Goal: Information Seeking & Learning: Learn about a topic

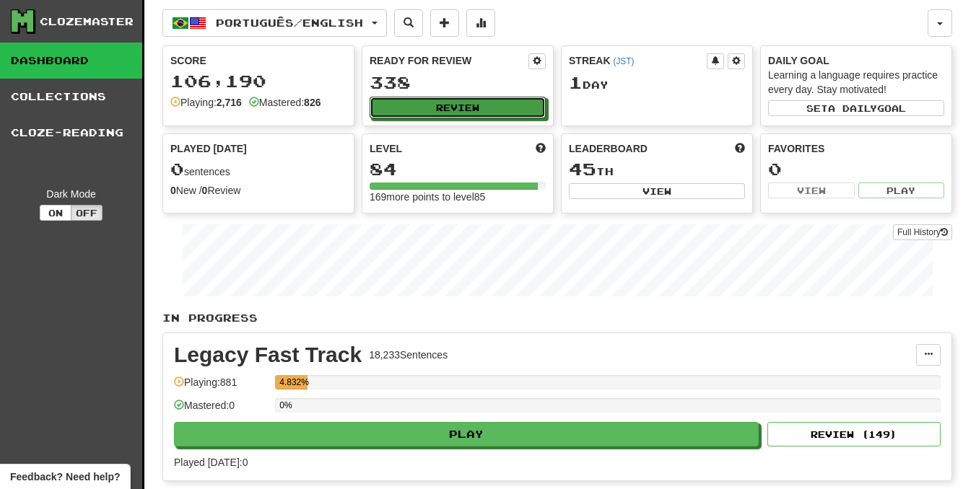
click at [475, 112] on button "Review" at bounding box center [457, 108] width 176 height 22
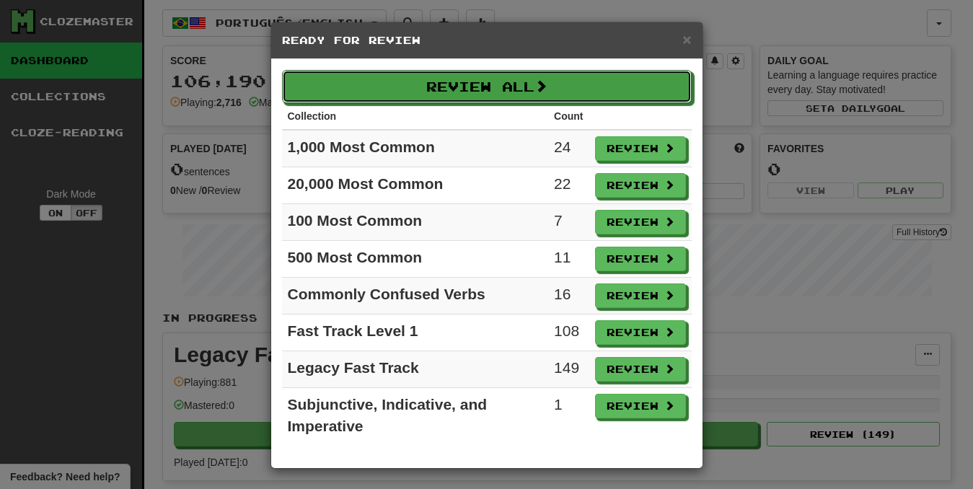
click at [503, 89] on button "Review All" at bounding box center [487, 86] width 410 height 33
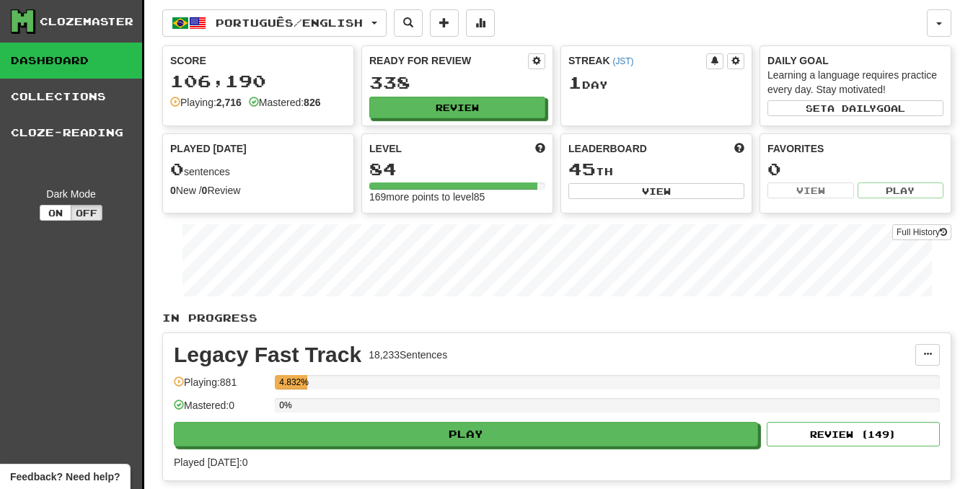
select select "********"
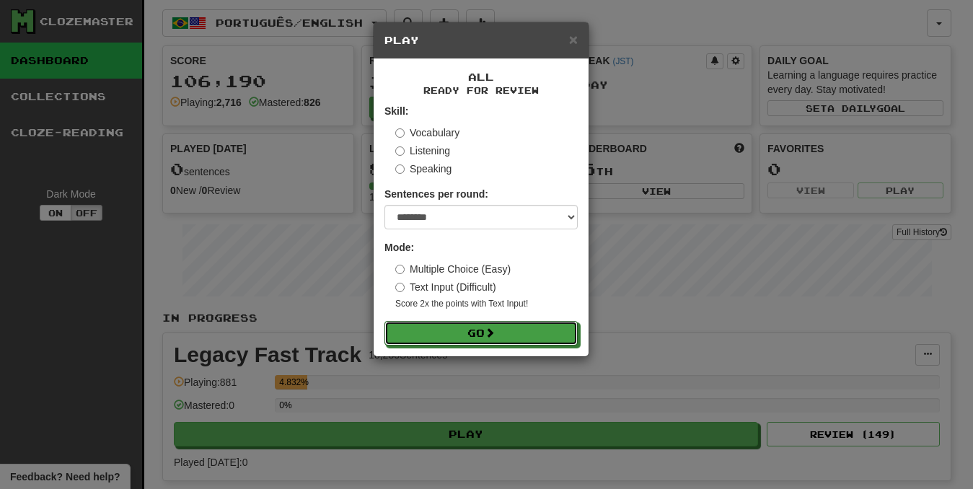
click at [455, 330] on button "Go" at bounding box center [481, 333] width 193 height 25
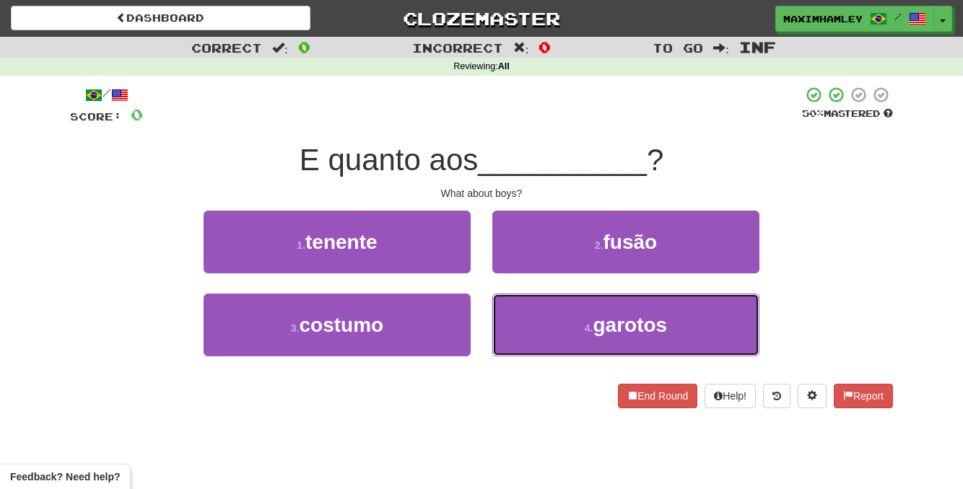
click at [606, 335] on span "garotos" at bounding box center [630, 325] width 74 height 22
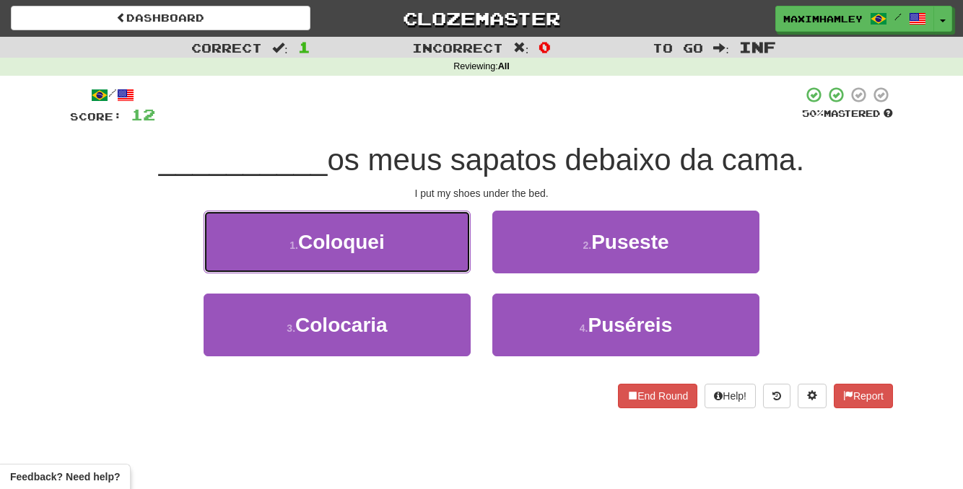
click at [439, 262] on button "1 . Coloquei" at bounding box center [337, 242] width 267 height 63
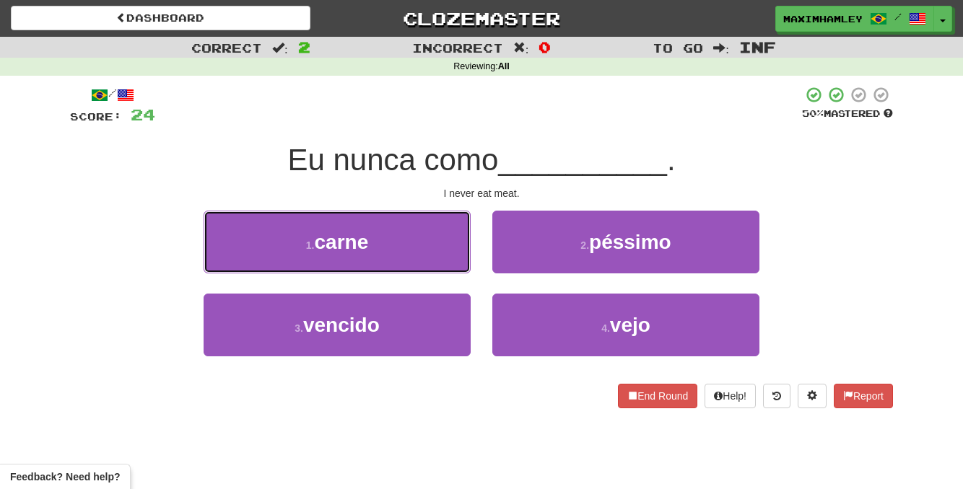
click at [426, 252] on button "1 . carne" at bounding box center [337, 242] width 267 height 63
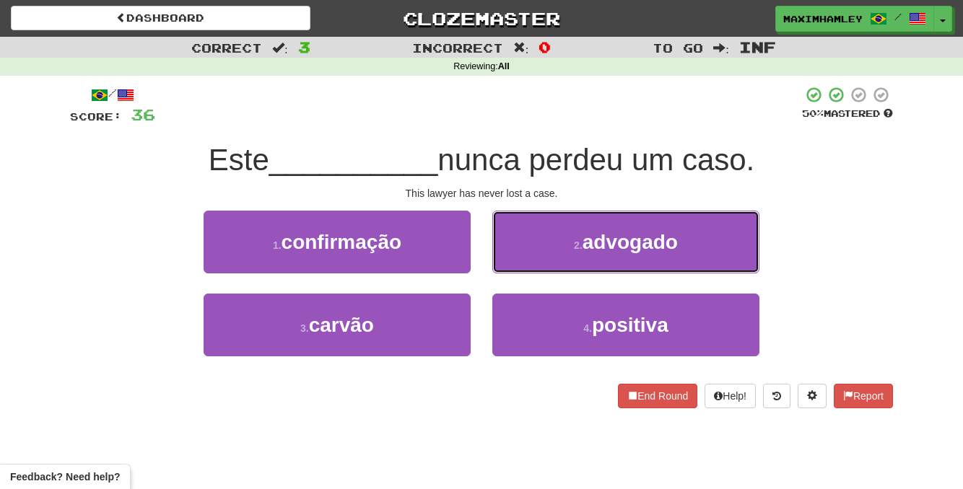
click at [574, 257] on button "2 . advogado" at bounding box center [625, 242] width 267 height 63
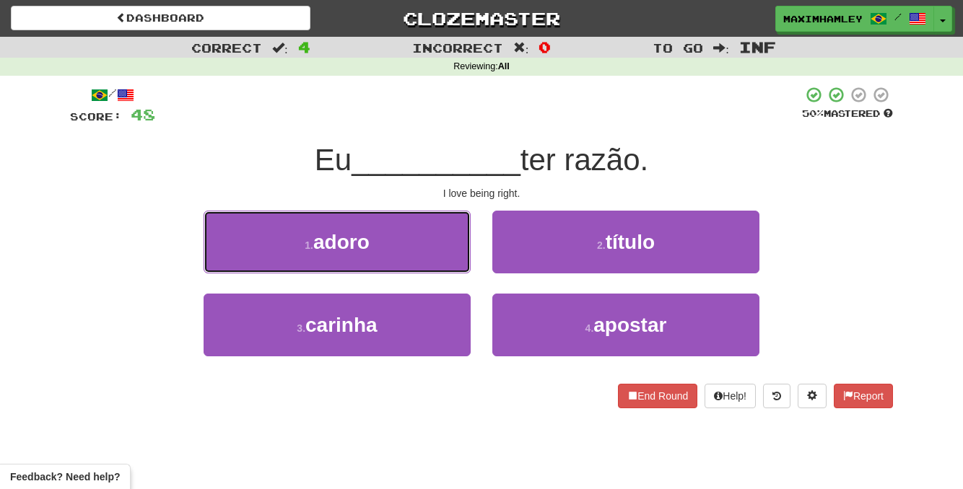
click at [418, 256] on button "1 . adoro" at bounding box center [337, 242] width 267 height 63
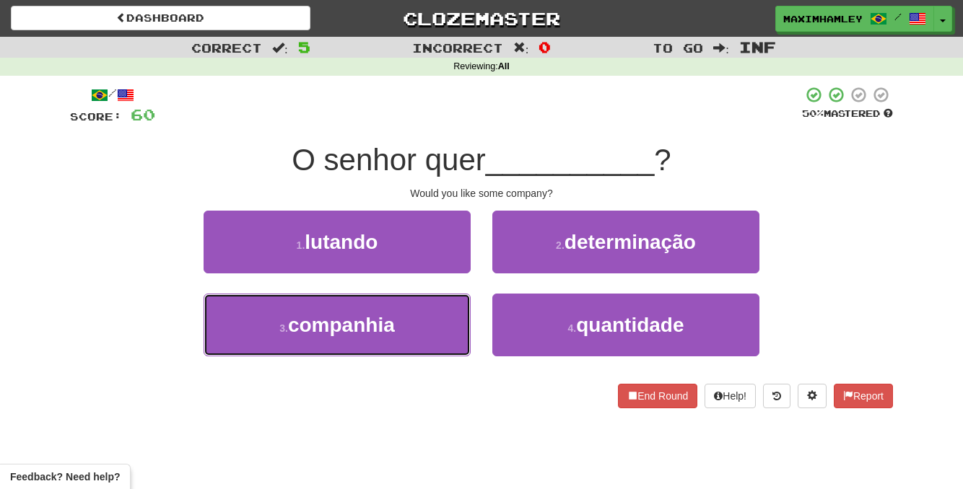
click at [431, 312] on button "3 . companhia" at bounding box center [337, 325] width 267 height 63
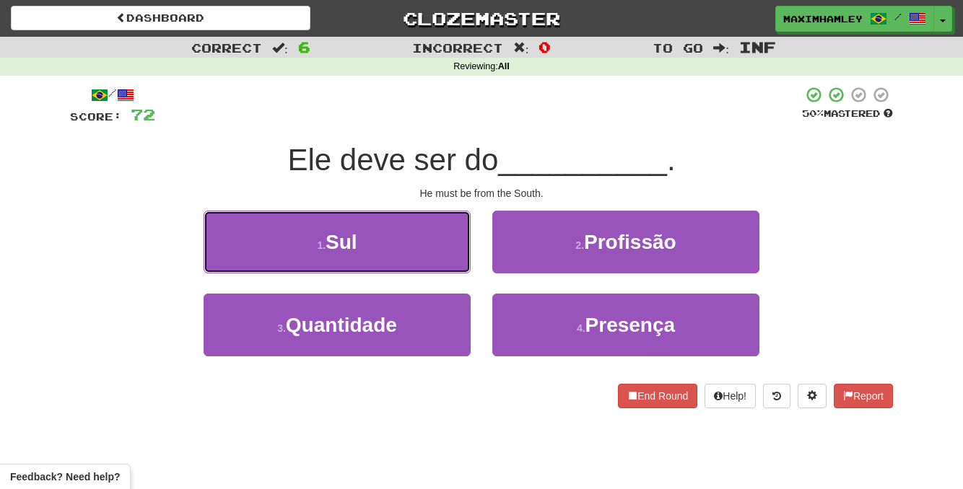
click at [386, 262] on button "1 . Sul" at bounding box center [337, 242] width 267 height 63
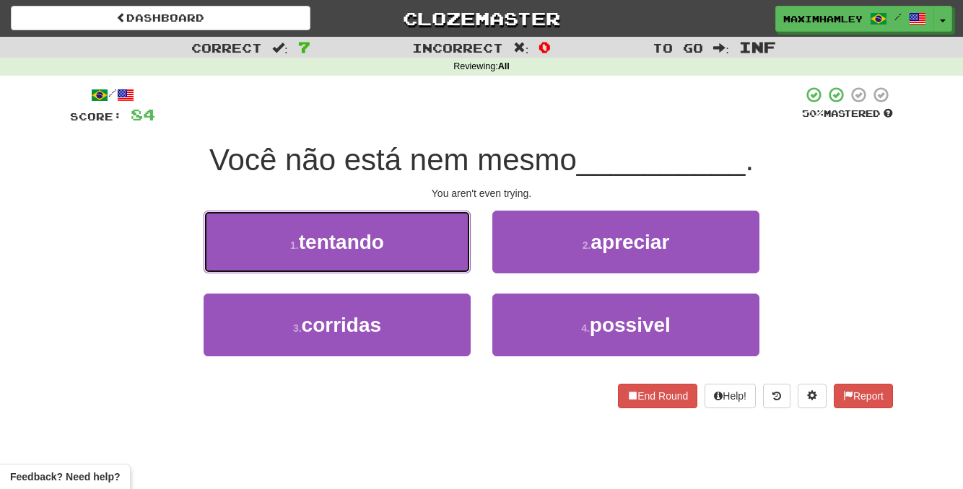
click at [465, 254] on button "1 . tentando" at bounding box center [337, 242] width 267 height 63
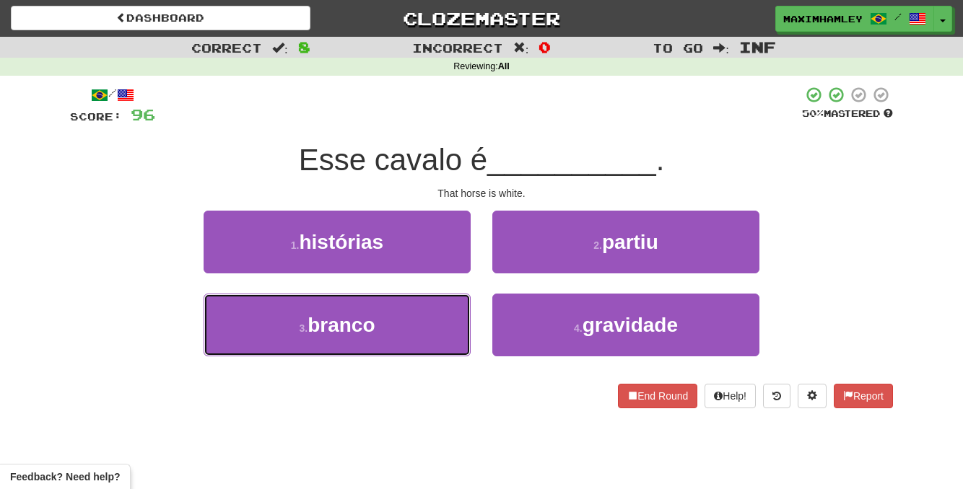
click at [458, 317] on button "3 . branco" at bounding box center [337, 325] width 267 height 63
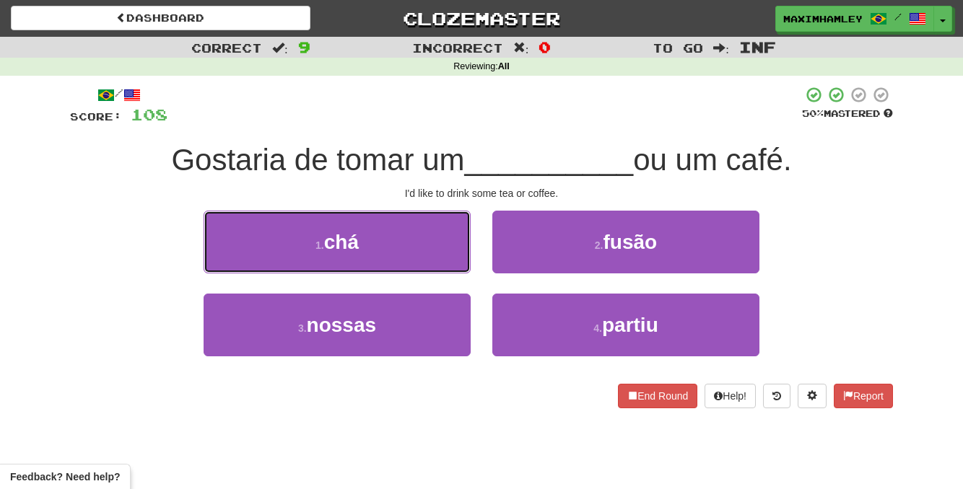
click at [452, 272] on button "1 . chá" at bounding box center [337, 242] width 267 height 63
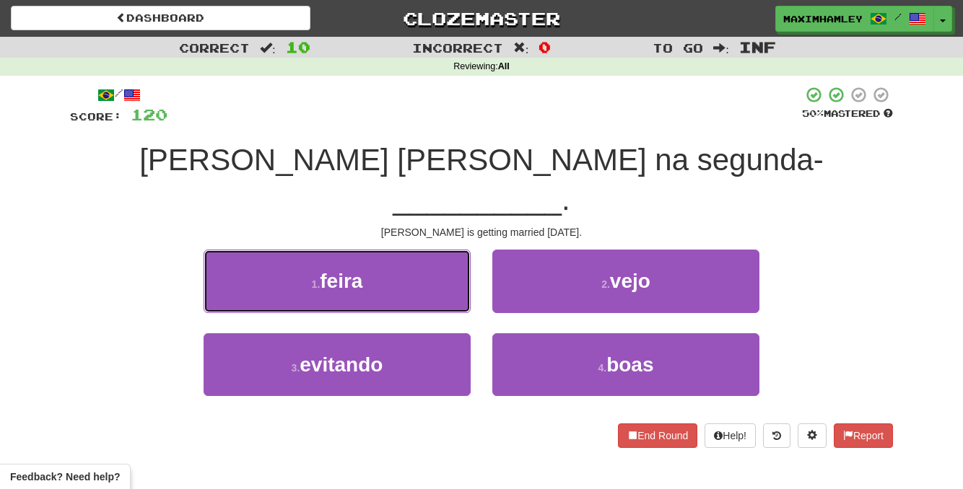
click at [413, 250] on button "1 . feira" at bounding box center [337, 281] width 267 height 63
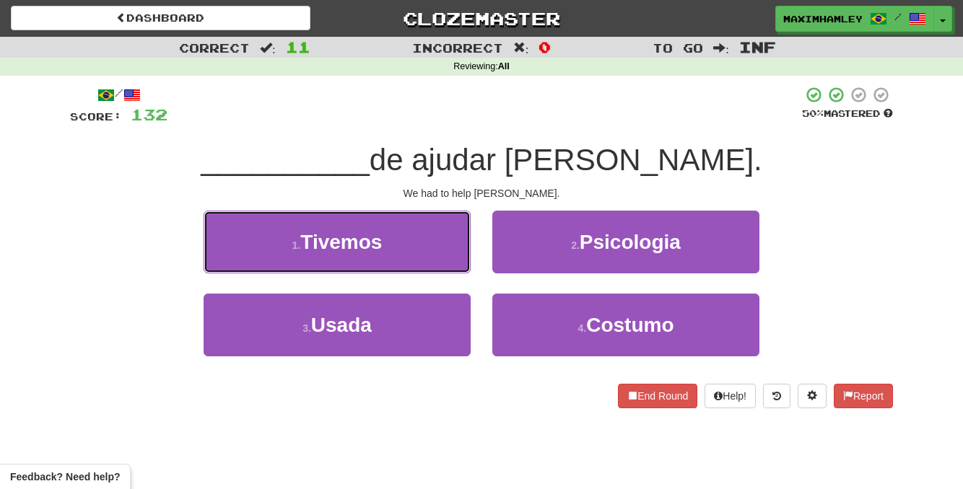
click at [420, 256] on button "1 . Tivemos" at bounding box center [337, 242] width 267 height 63
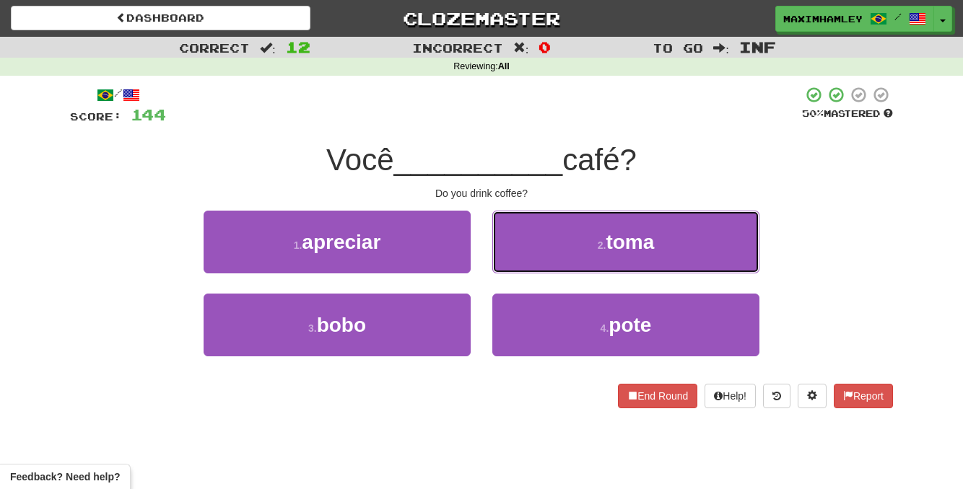
click at [529, 271] on button "2 . toma" at bounding box center [625, 242] width 267 height 63
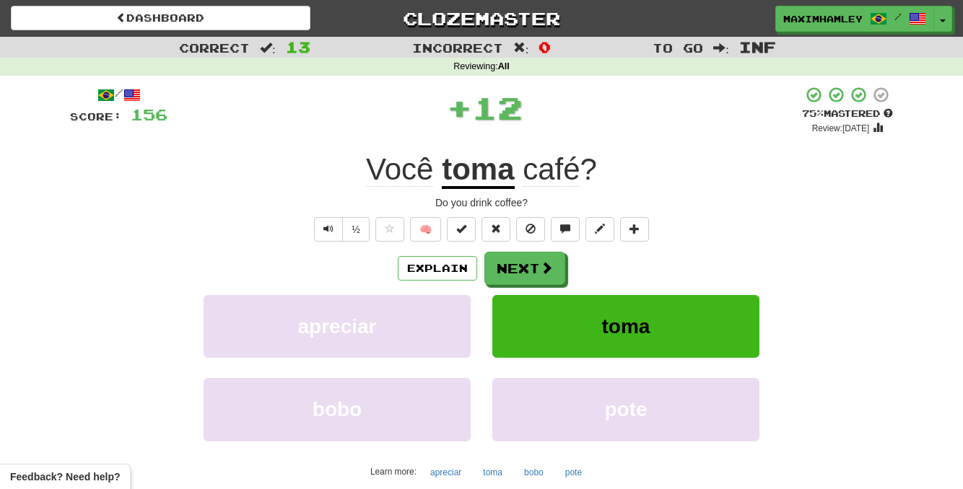
click at [529, 271] on button "Next" at bounding box center [524, 268] width 81 height 33
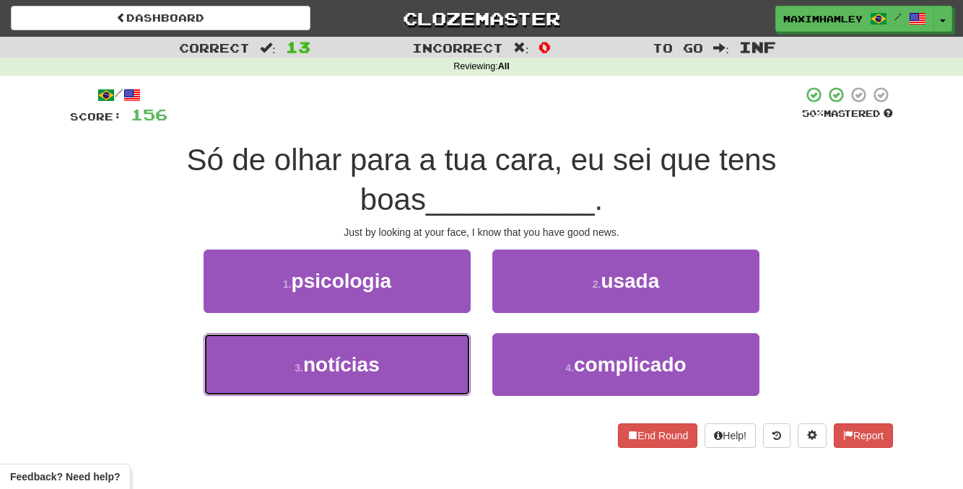
click at [429, 346] on button "3 . notícias" at bounding box center [337, 364] width 267 height 63
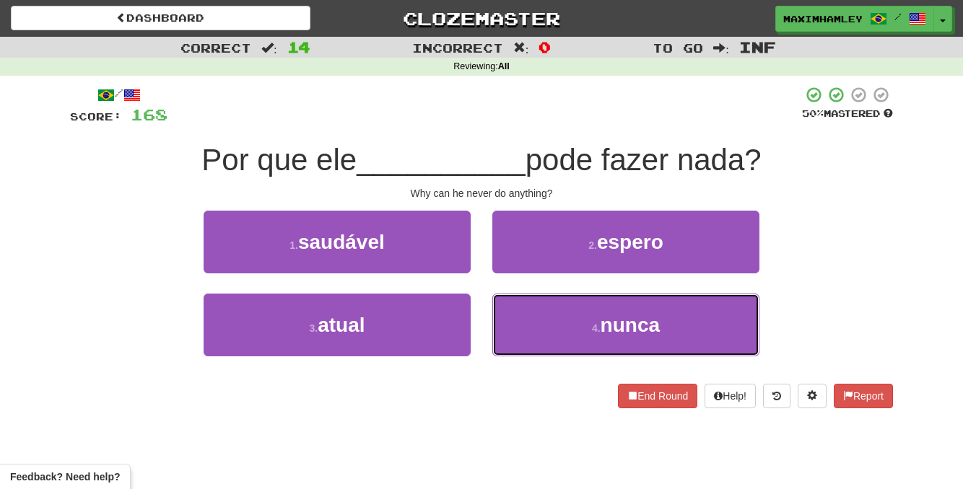
click at [605, 339] on button "4 . nunca" at bounding box center [625, 325] width 267 height 63
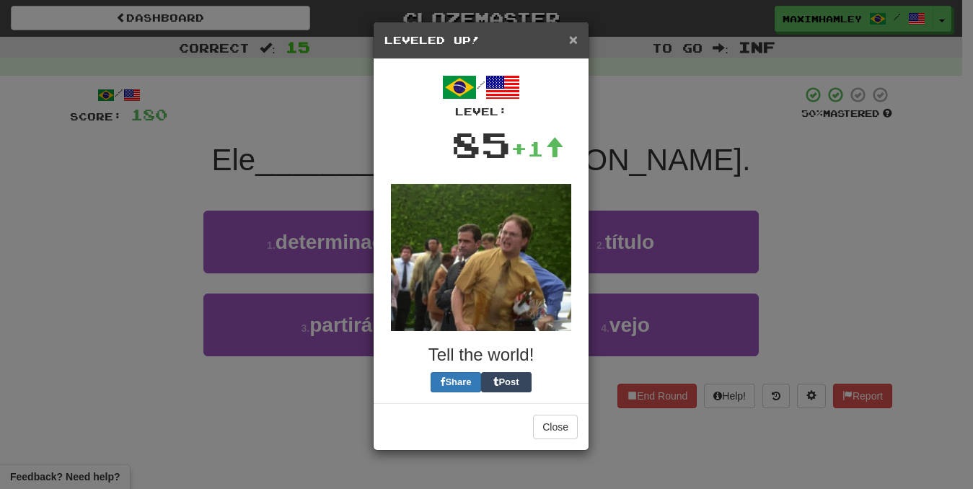
click at [572, 40] on span "×" at bounding box center [573, 39] width 9 height 17
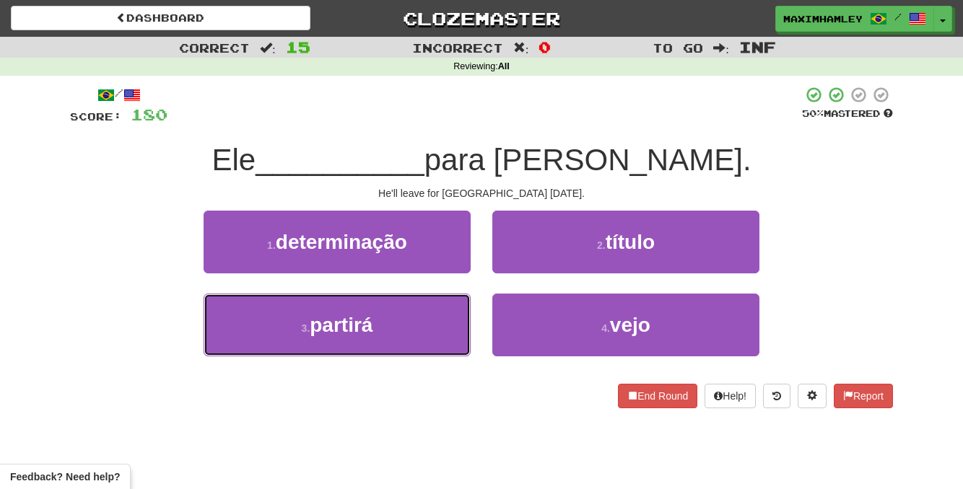
click at [402, 305] on button "3 . partirá" at bounding box center [337, 325] width 267 height 63
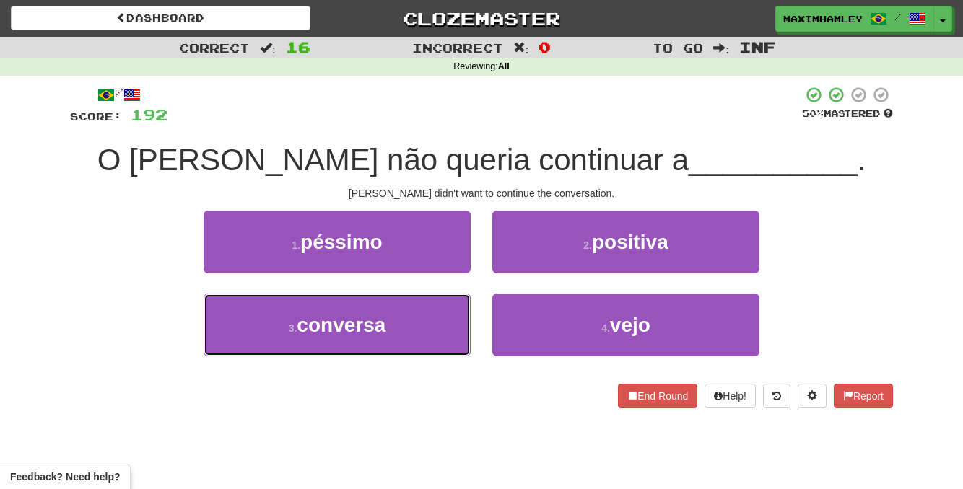
click at [399, 349] on button "3 . conversa" at bounding box center [337, 325] width 267 height 63
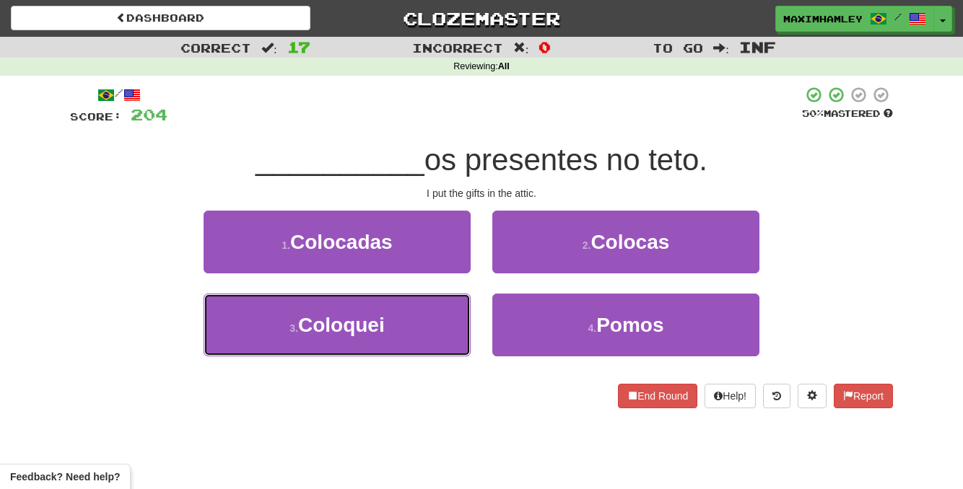
click at [370, 325] on span "Coloquei" at bounding box center [341, 325] width 87 height 22
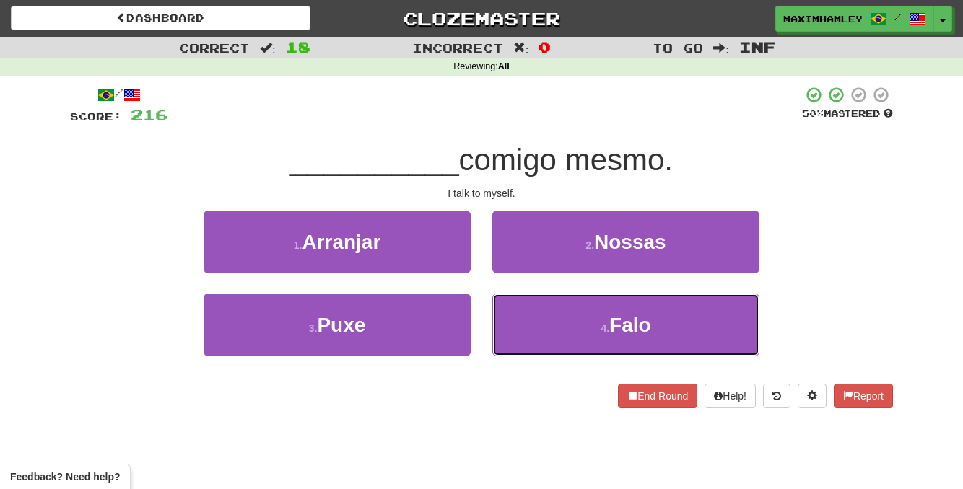
click at [685, 322] on button "4 . Falo" at bounding box center [625, 325] width 267 height 63
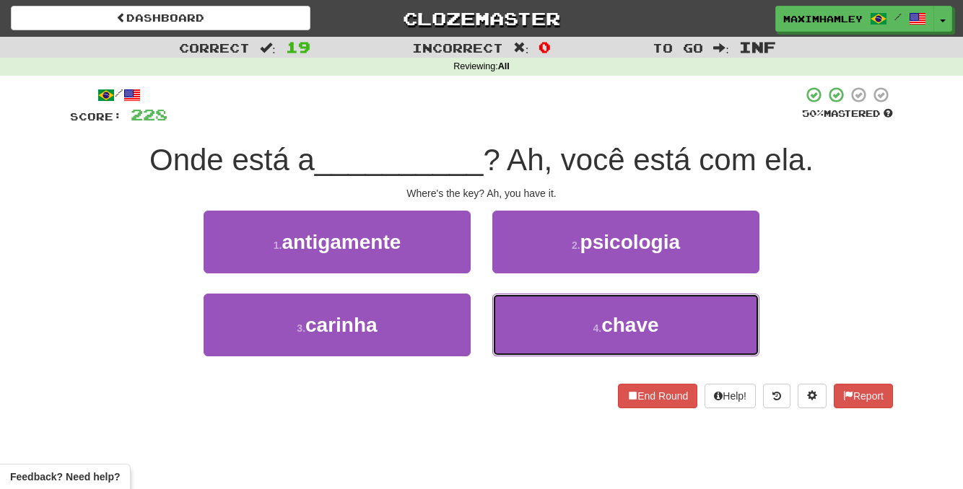
click at [535, 344] on button "4 . chave" at bounding box center [625, 325] width 267 height 63
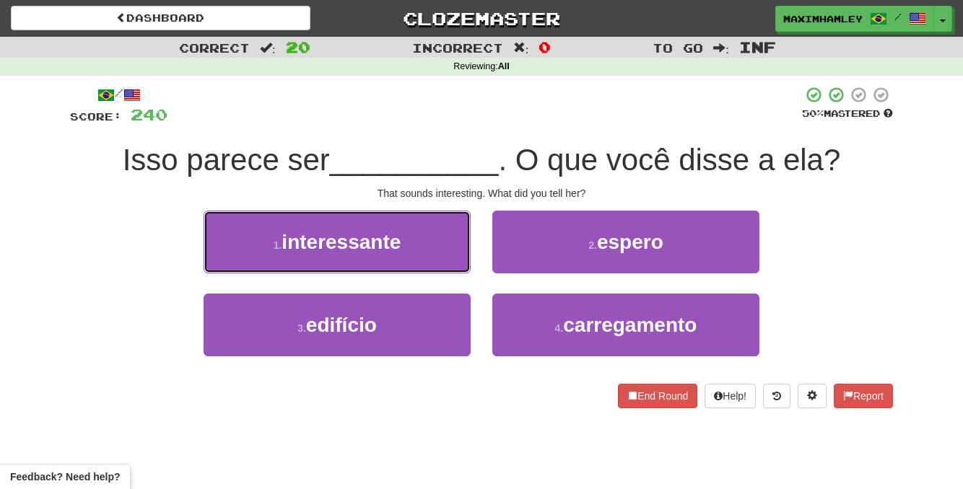
click at [371, 251] on span "interessante" at bounding box center [340, 242] width 119 height 22
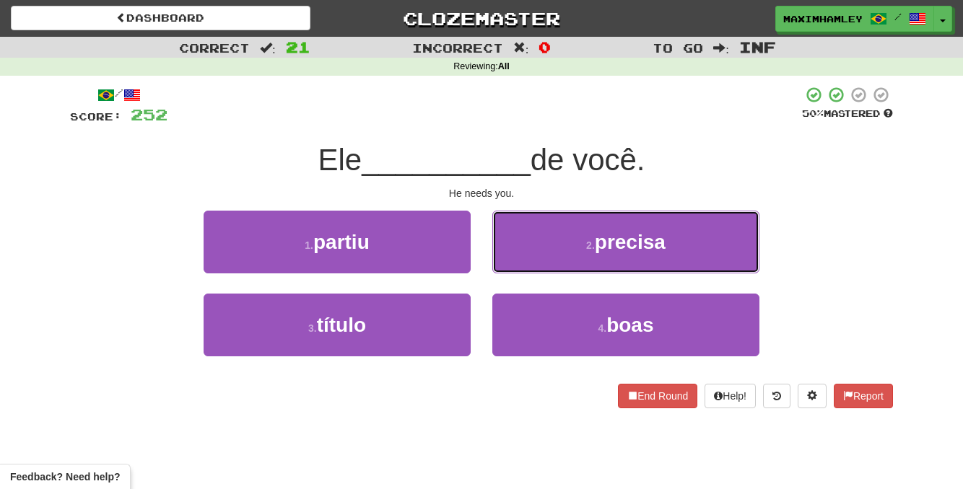
click at [662, 248] on span "precisa" at bounding box center [630, 242] width 71 height 22
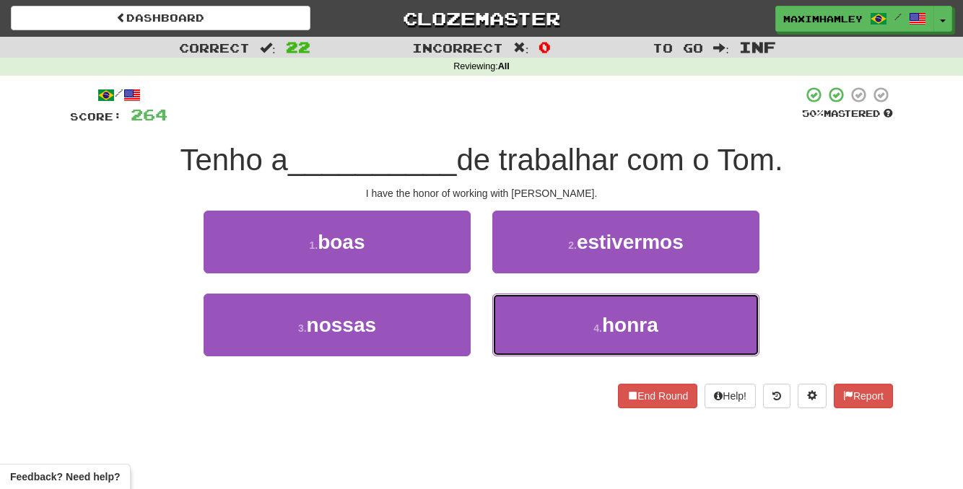
click at [585, 315] on button "4 . honra" at bounding box center [625, 325] width 267 height 63
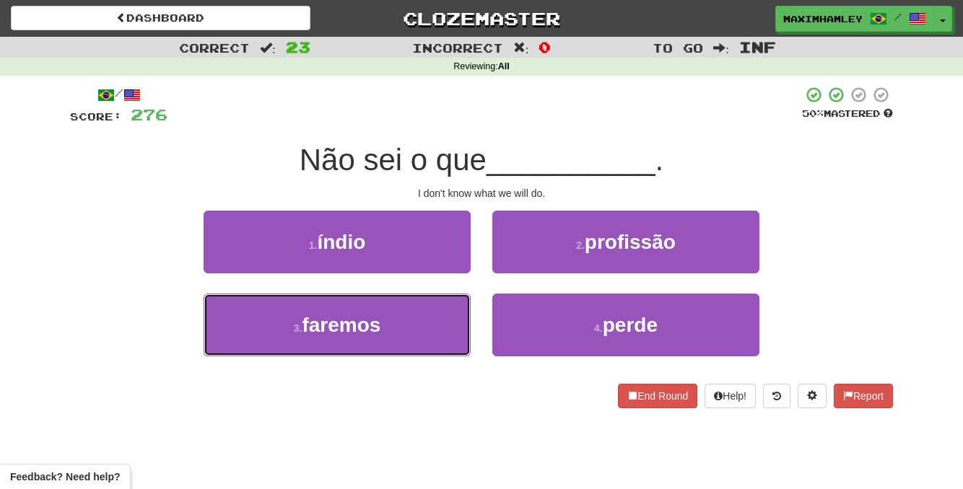
click at [441, 316] on button "3 . faremos" at bounding box center [337, 325] width 267 height 63
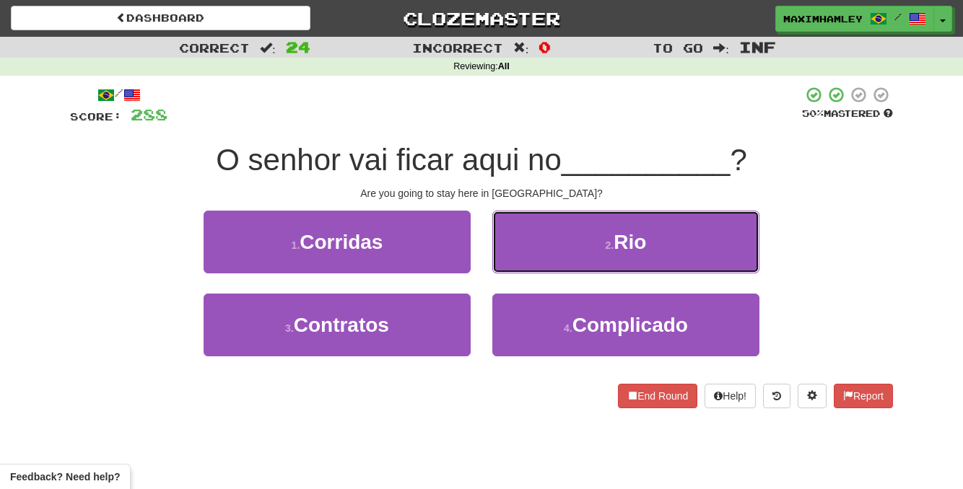
click at [568, 242] on button "2 . Rio" at bounding box center [625, 242] width 267 height 63
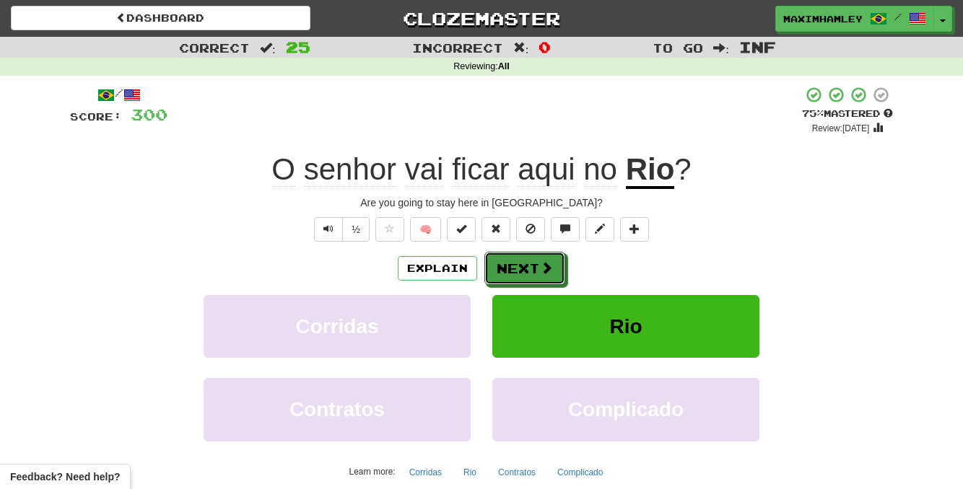
click at [543, 265] on span at bounding box center [546, 267] width 13 height 13
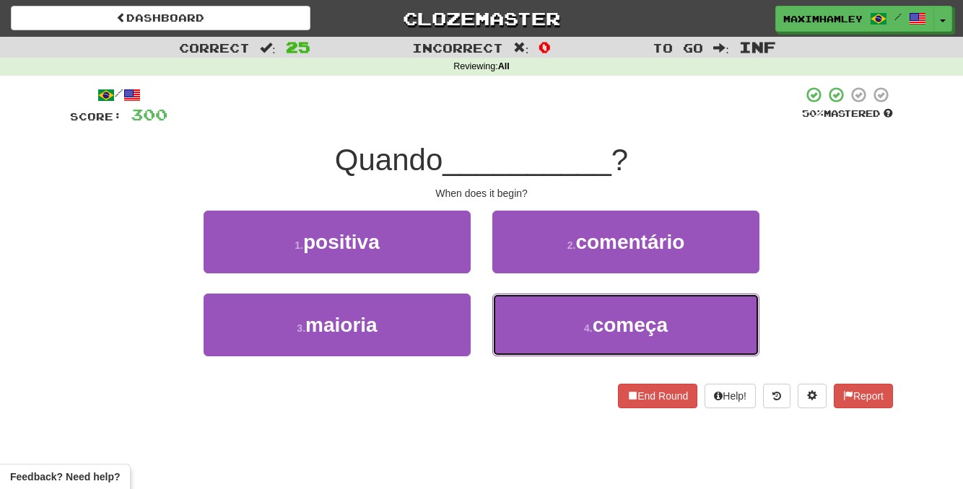
click at [530, 341] on button "4 . começa" at bounding box center [625, 325] width 267 height 63
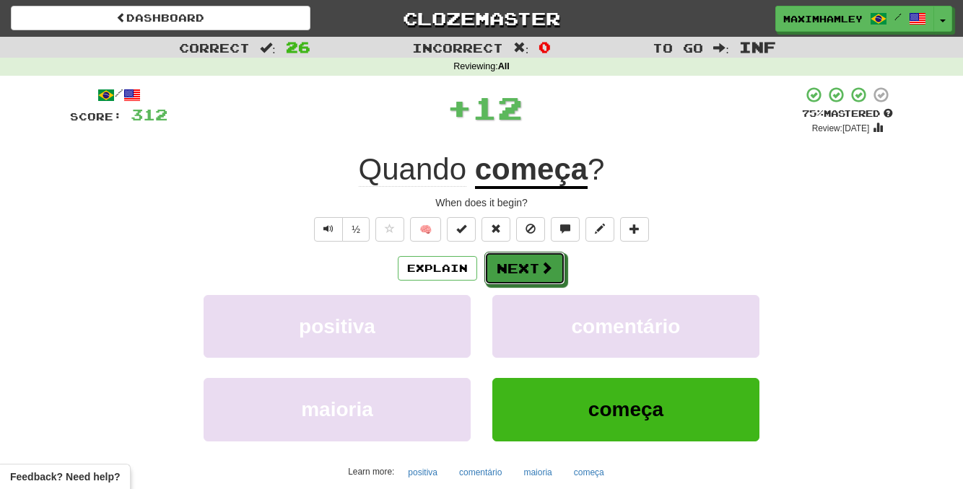
click at [496, 274] on button "Next" at bounding box center [524, 268] width 81 height 33
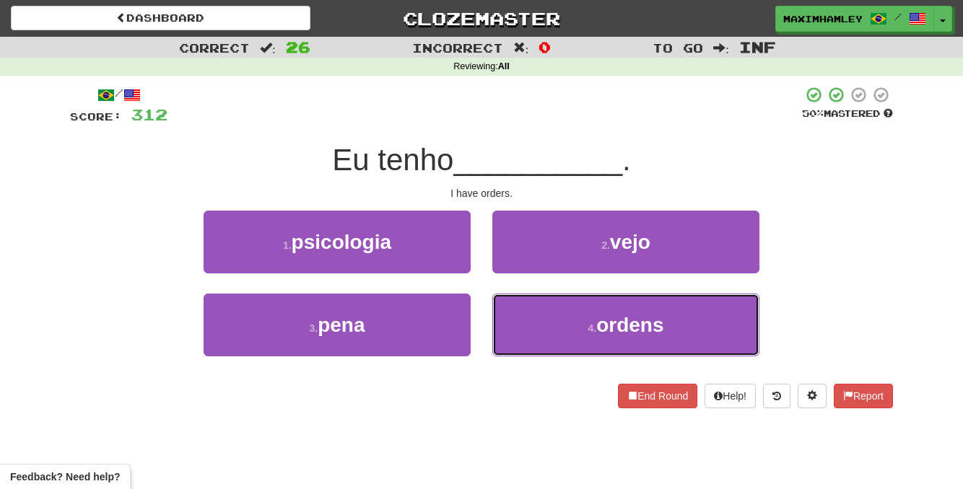
click at [536, 329] on button "4 . ordens" at bounding box center [625, 325] width 267 height 63
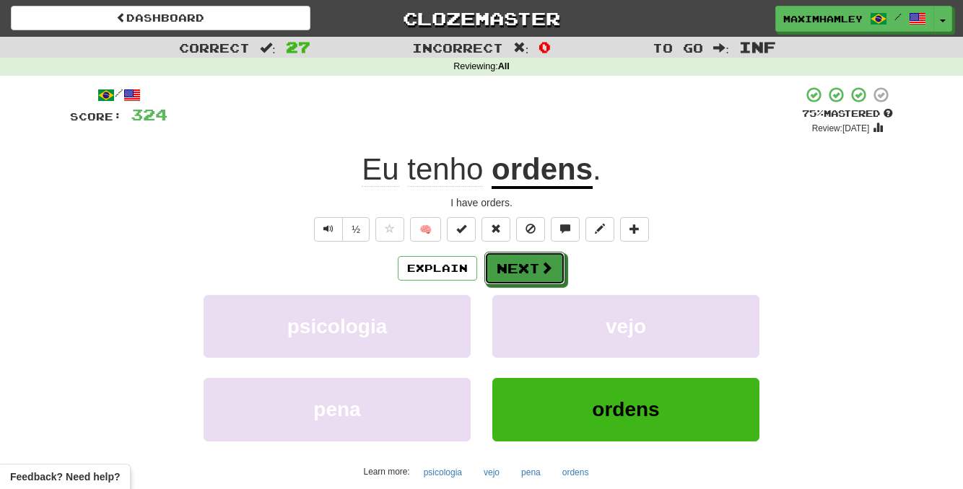
click at [535, 267] on button "Next" at bounding box center [524, 268] width 81 height 33
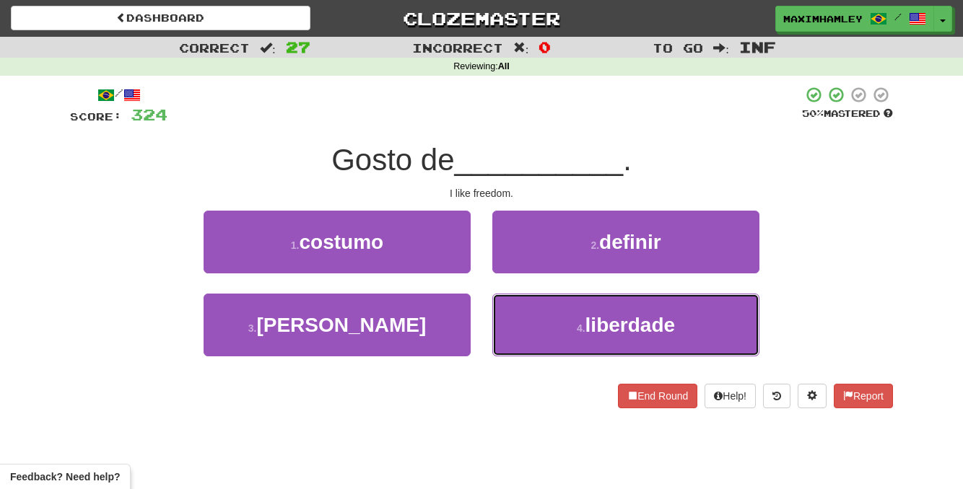
click at [684, 327] on button "4 . liberdade" at bounding box center [625, 325] width 267 height 63
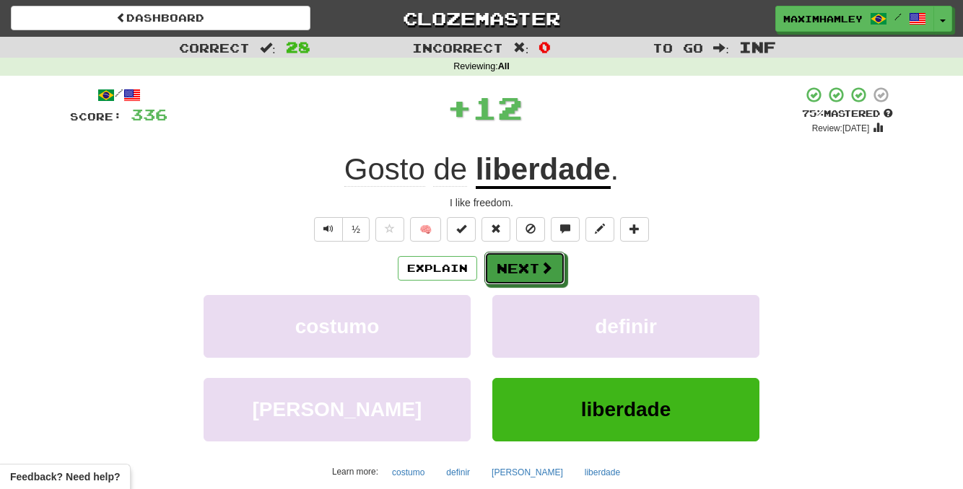
click at [538, 266] on button "Next" at bounding box center [524, 268] width 81 height 33
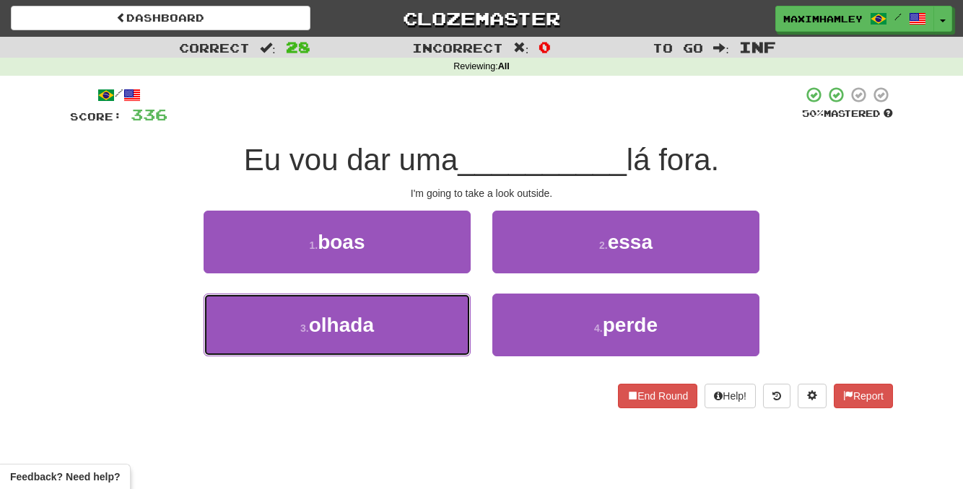
click at [456, 307] on button "3 . olhada" at bounding box center [337, 325] width 267 height 63
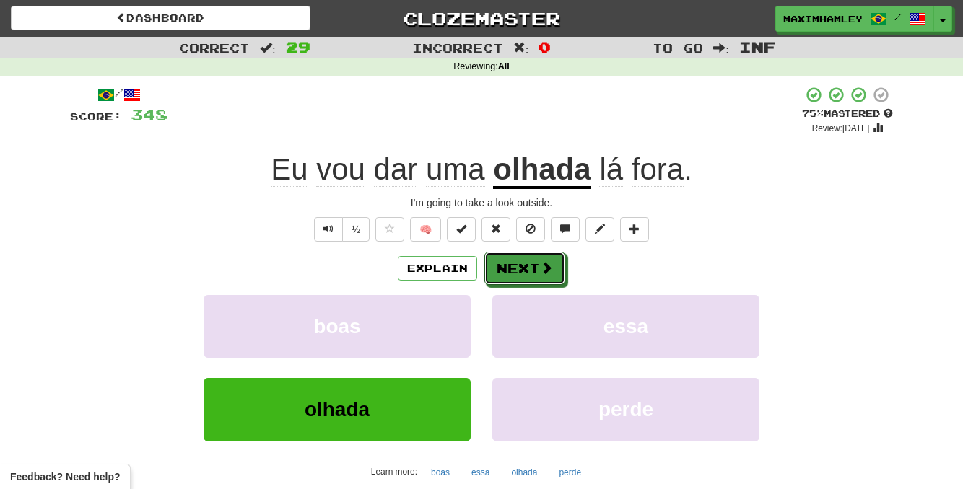
click at [536, 278] on button "Next" at bounding box center [524, 268] width 81 height 33
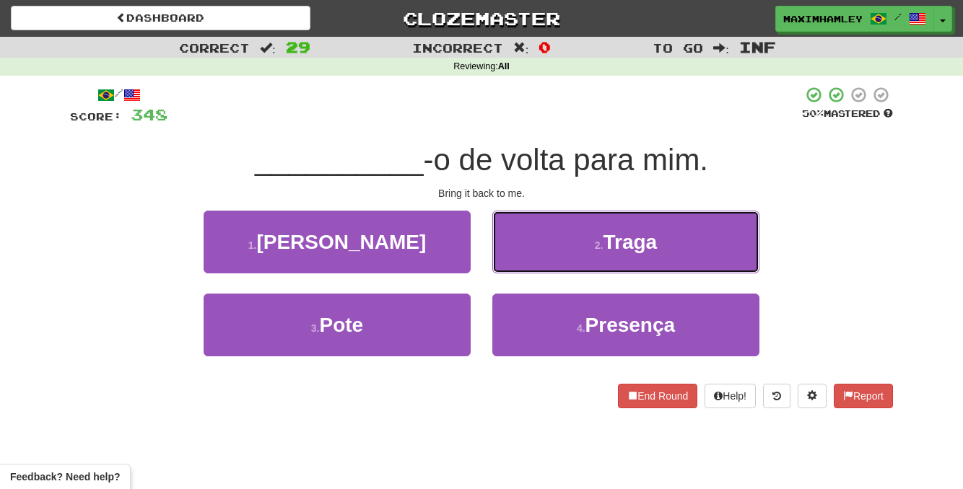
click at [670, 263] on button "2 . Traga" at bounding box center [625, 242] width 267 height 63
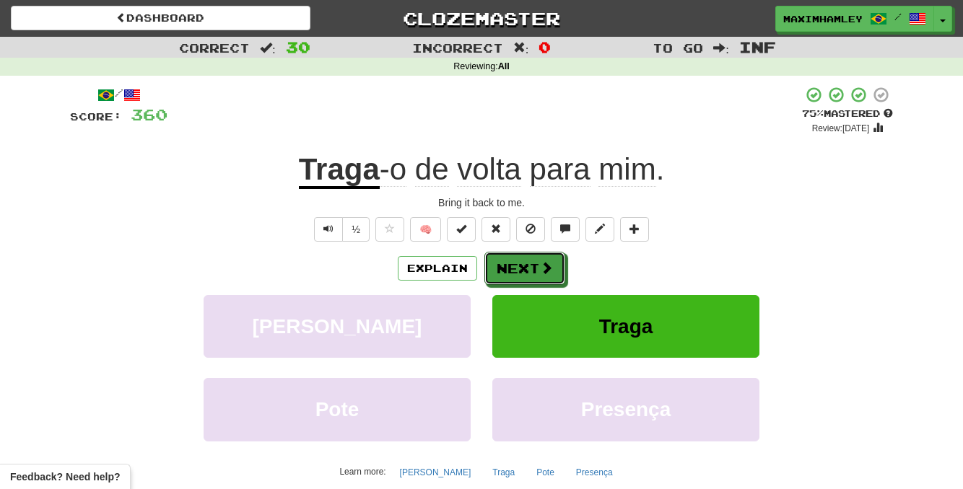
click at [550, 279] on button "Next" at bounding box center [524, 268] width 81 height 33
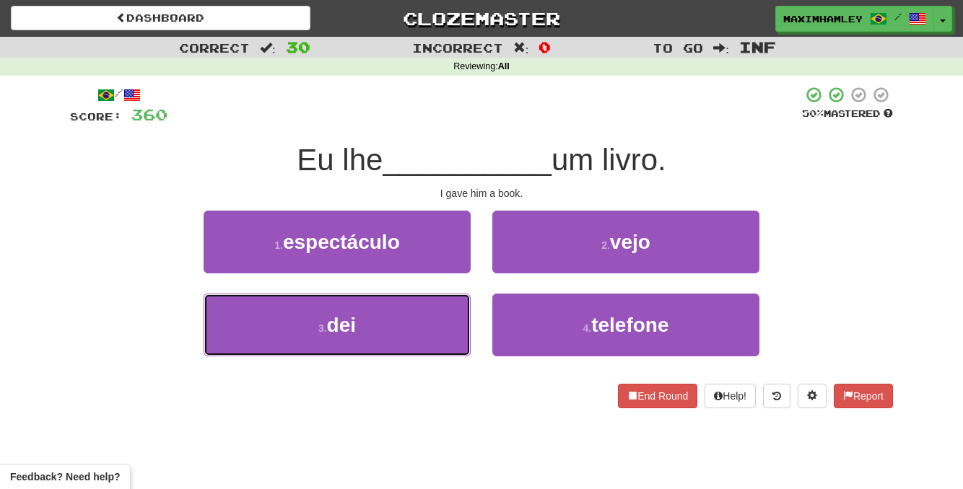
click at [357, 345] on button "3 . dei" at bounding box center [337, 325] width 267 height 63
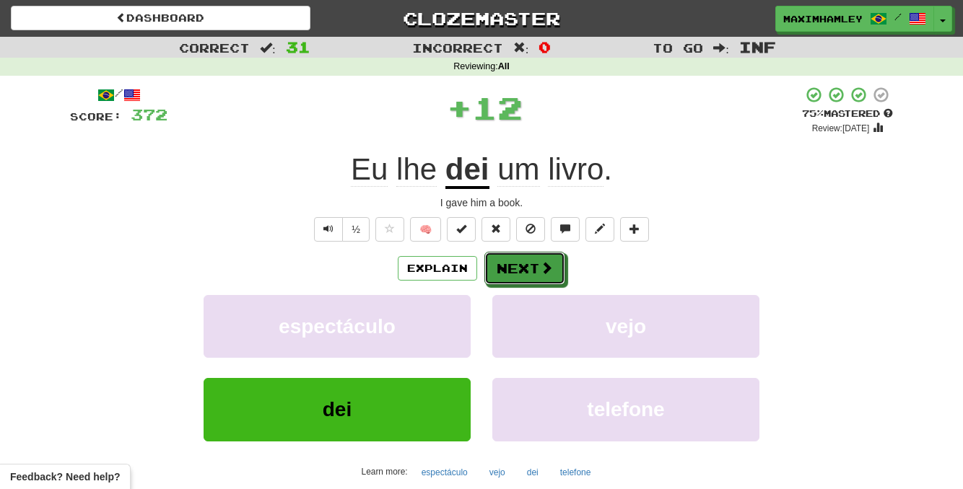
click at [508, 276] on button "Next" at bounding box center [524, 268] width 81 height 33
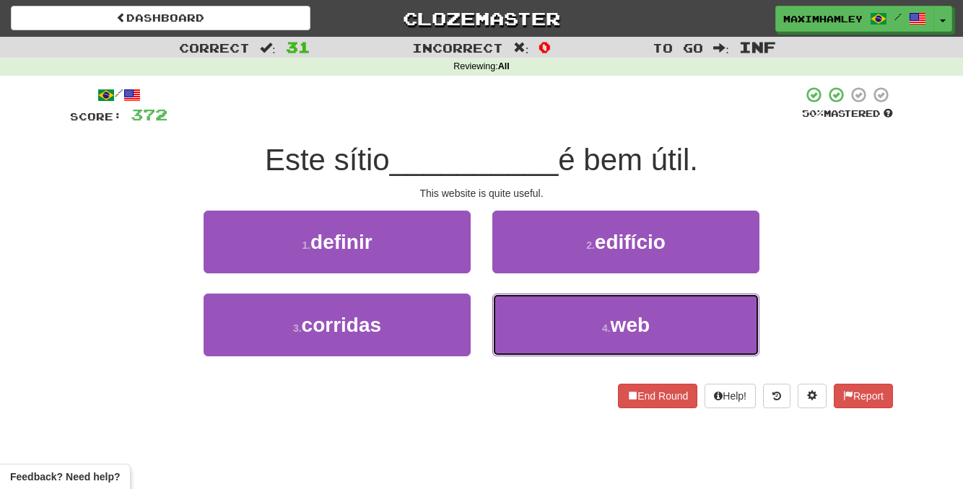
click at [630, 346] on button "4 . web" at bounding box center [625, 325] width 267 height 63
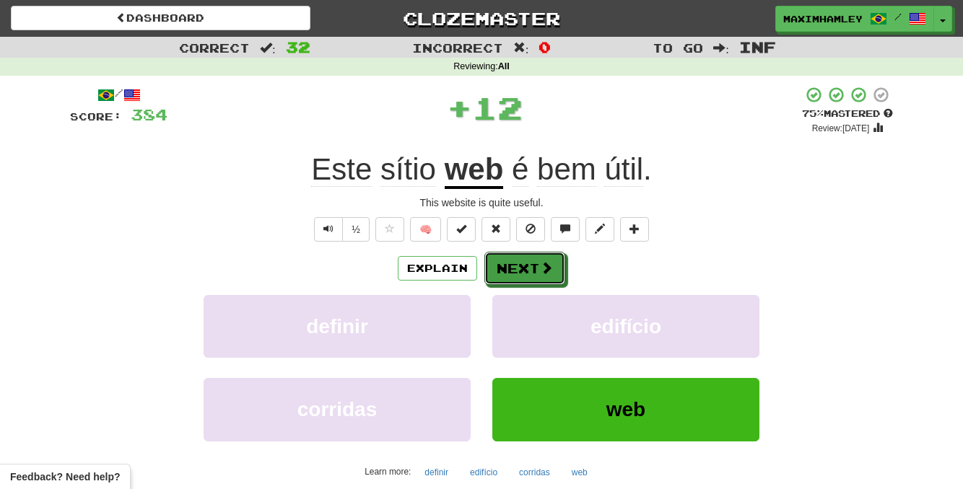
click at [546, 268] on span at bounding box center [546, 267] width 13 height 13
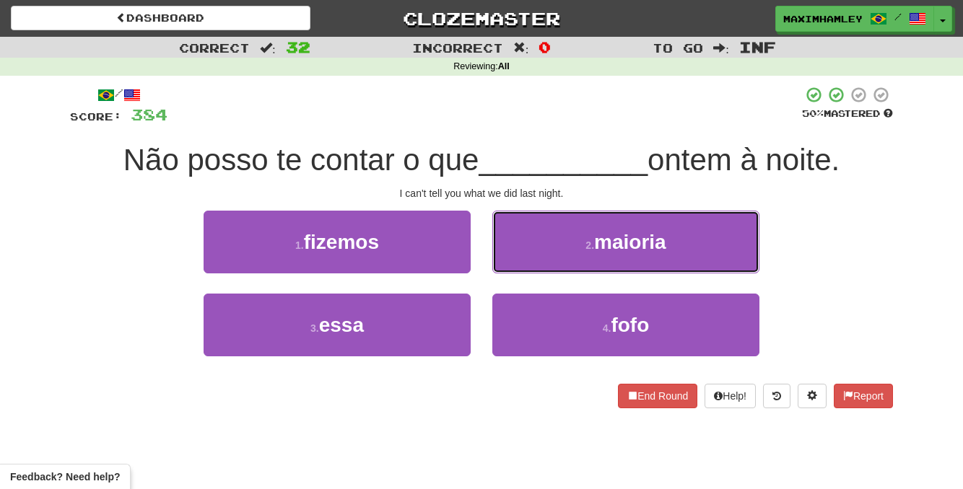
click at [565, 240] on button "2 . maioria" at bounding box center [625, 242] width 267 height 63
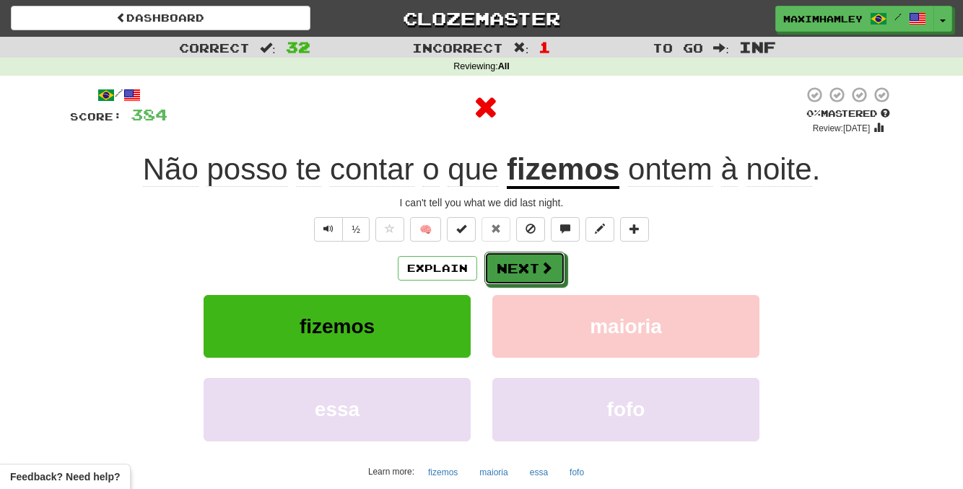
click at [531, 276] on button "Next" at bounding box center [524, 268] width 81 height 33
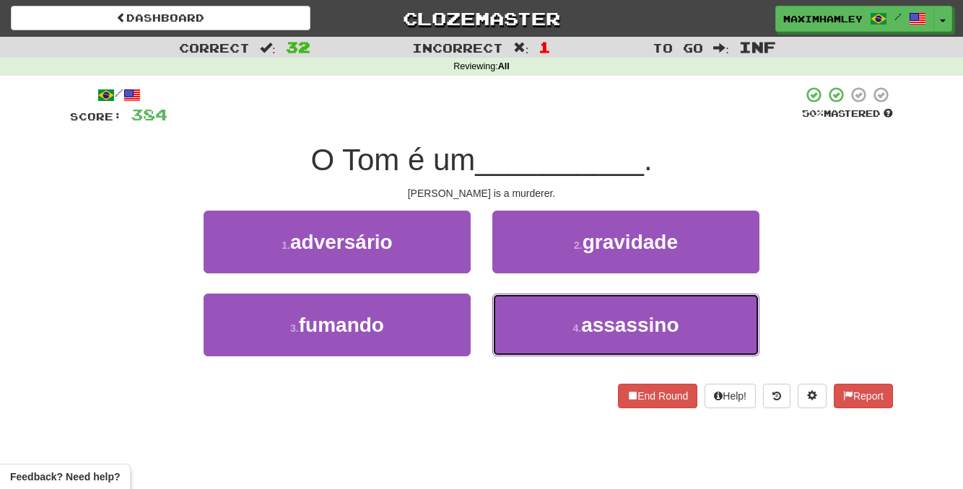
click at [573, 346] on button "4 . assassino" at bounding box center [625, 325] width 267 height 63
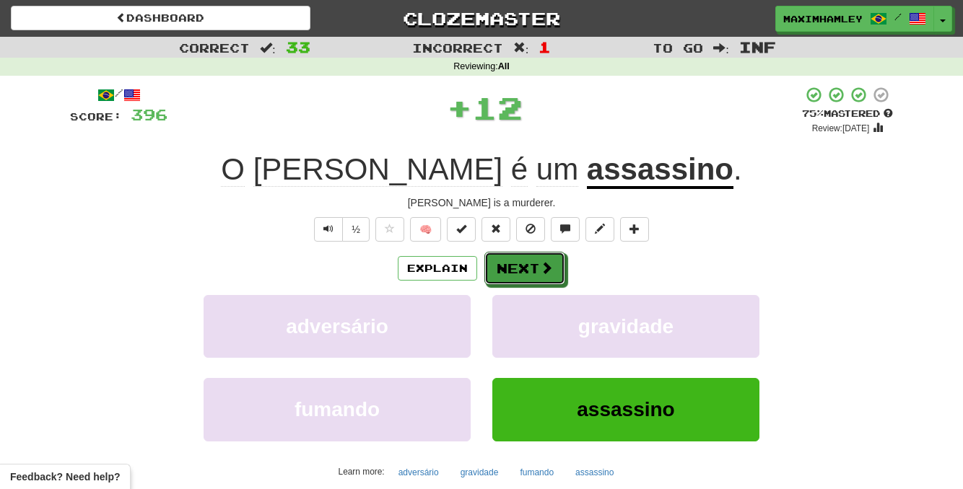
click at [538, 267] on button "Next" at bounding box center [524, 268] width 81 height 33
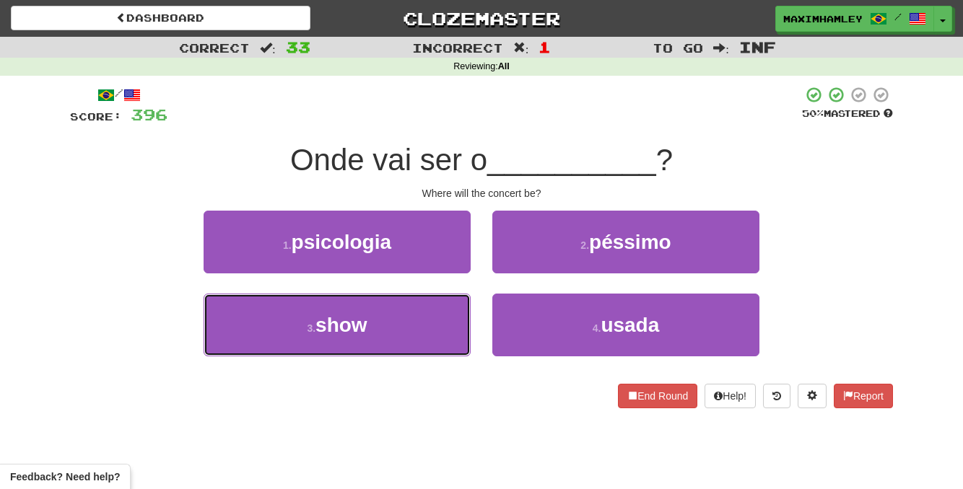
click at [443, 307] on button "3 . show" at bounding box center [337, 325] width 267 height 63
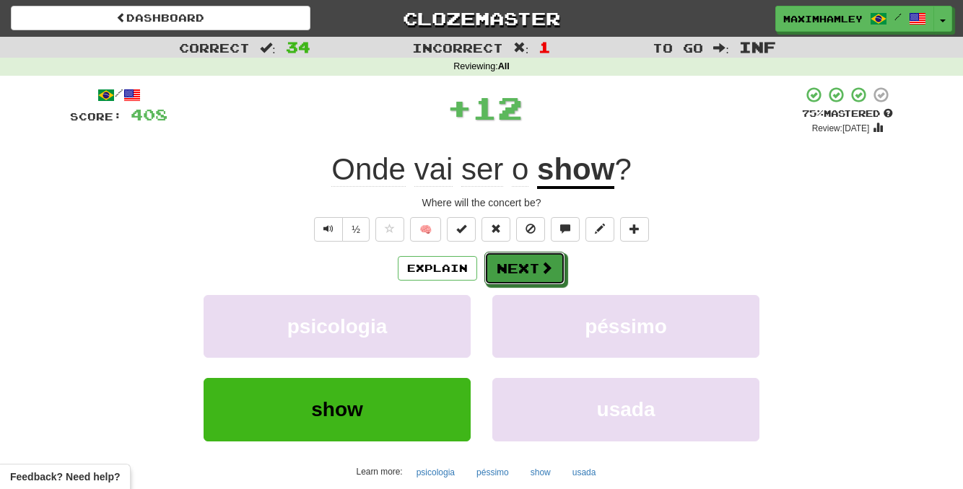
click at [491, 281] on button "Next" at bounding box center [524, 268] width 81 height 33
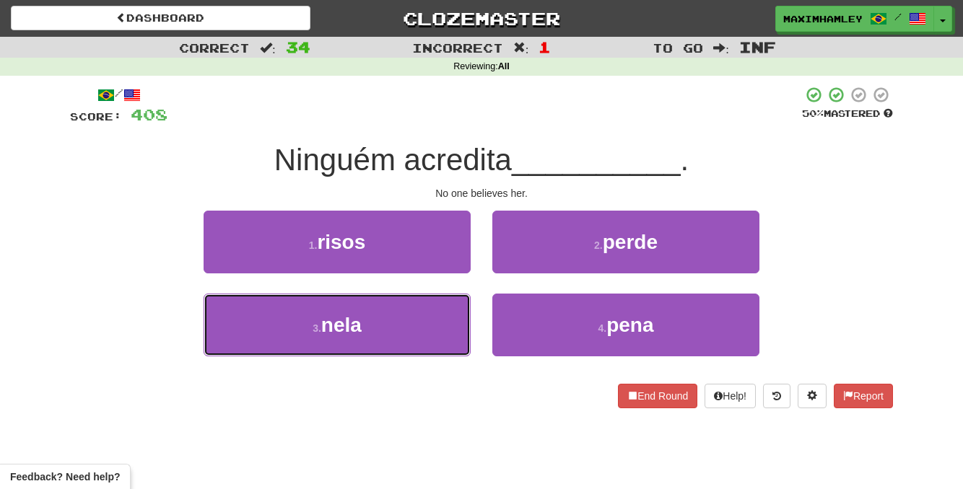
click at [446, 320] on button "3 . nela" at bounding box center [337, 325] width 267 height 63
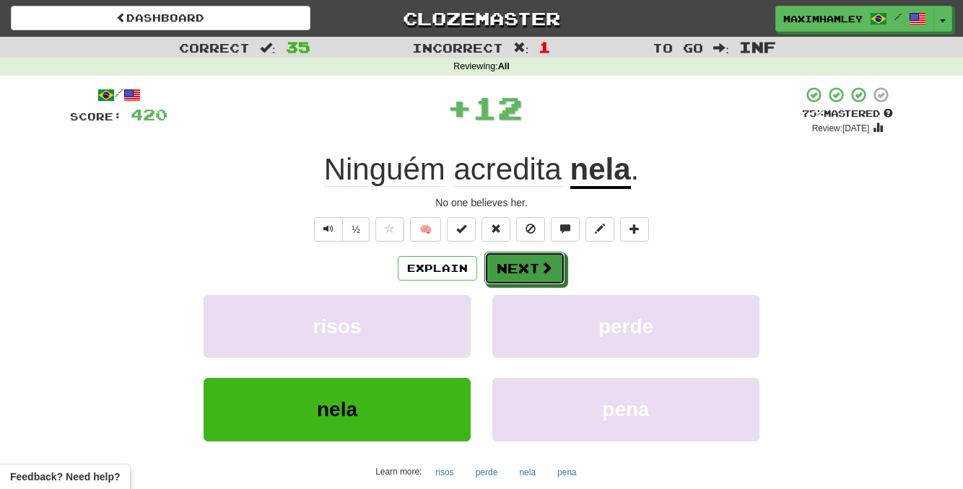
click at [535, 261] on button "Next" at bounding box center [524, 268] width 81 height 33
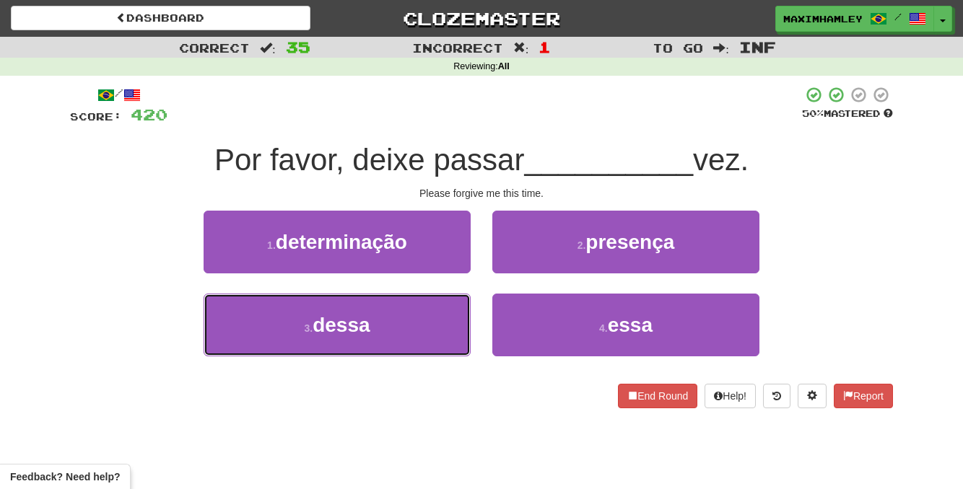
click at [426, 330] on button "3 . dessa" at bounding box center [337, 325] width 267 height 63
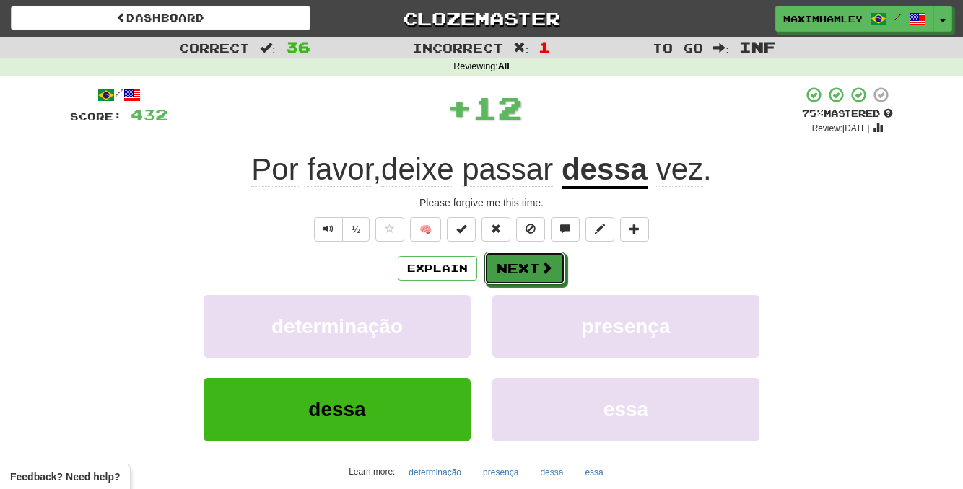
click at [542, 274] on span at bounding box center [546, 267] width 13 height 13
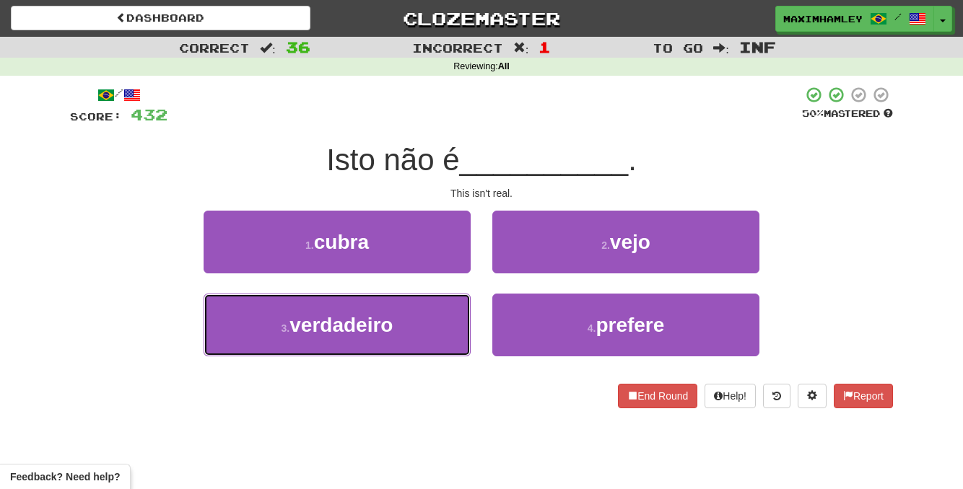
click at [446, 318] on button "3 . verdadeiro" at bounding box center [337, 325] width 267 height 63
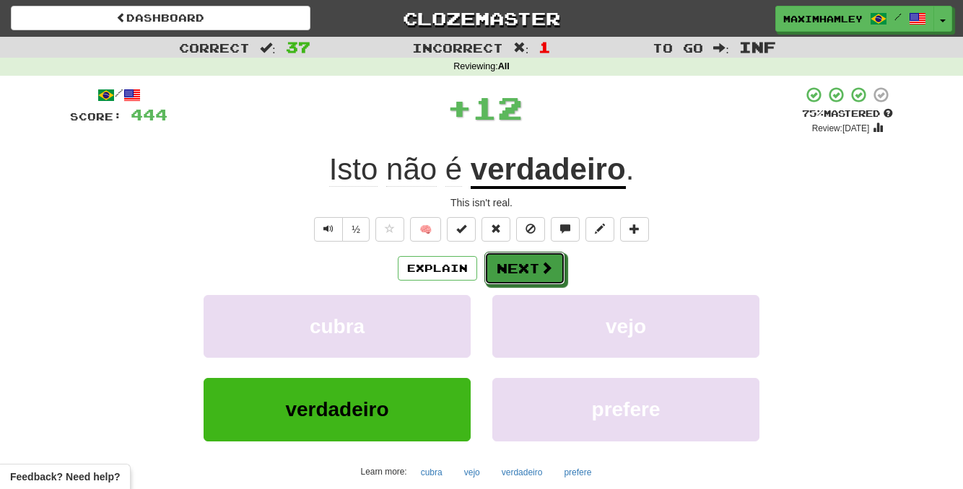
click at [521, 281] on button "Next" at bounding box center [524, 268] width 81 height 33
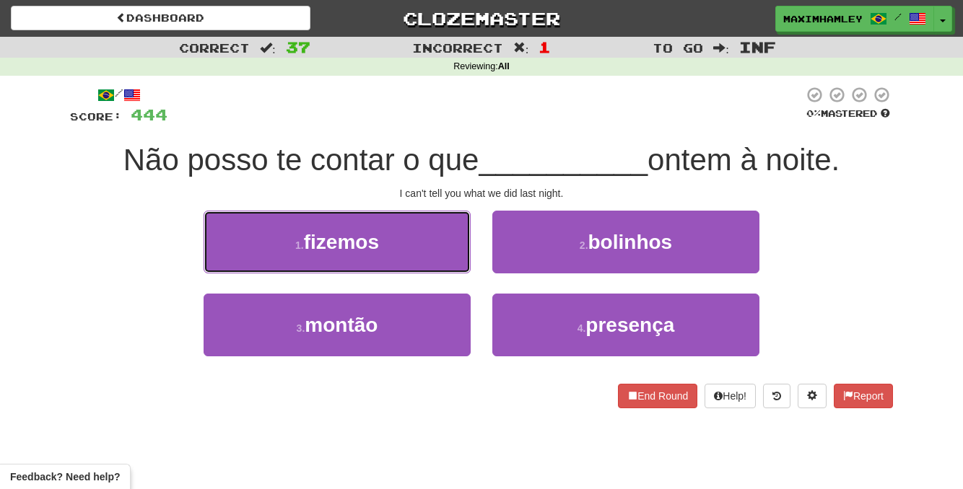
click at [439, 253] on button "1 . fizemos" at bounding box center [337, 242] width 267 height 63
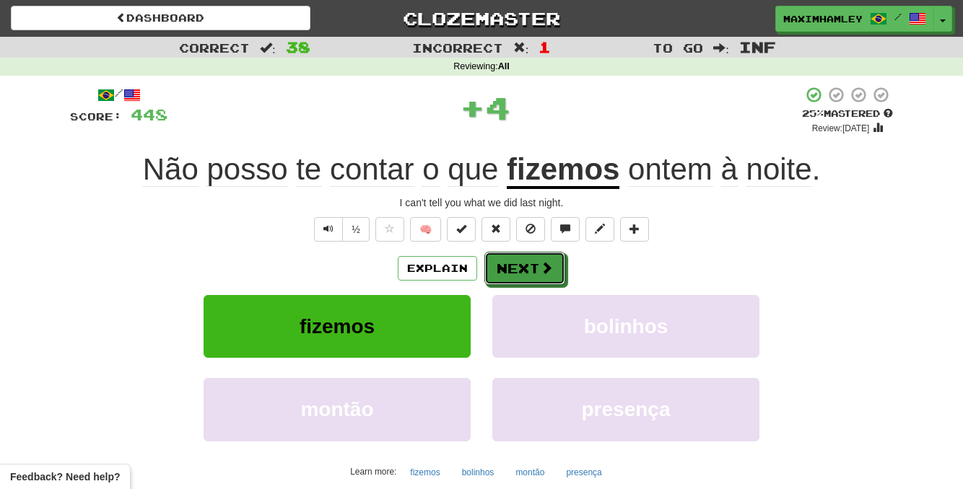
click at [525, 274] on button "Next" at bounding box center [524, 268] width 81 height 33
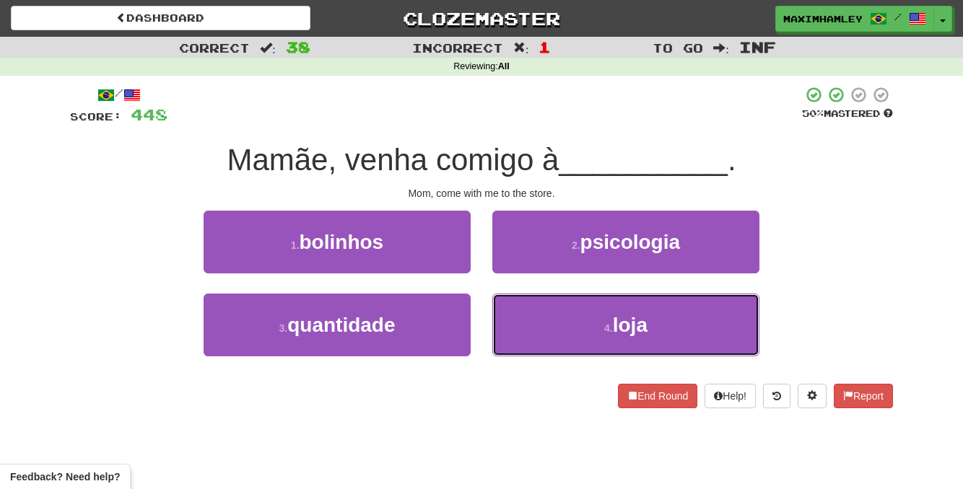
click at [574, 324] on button "4 . loja" at bounding box center [625, 325] width 267 height 63
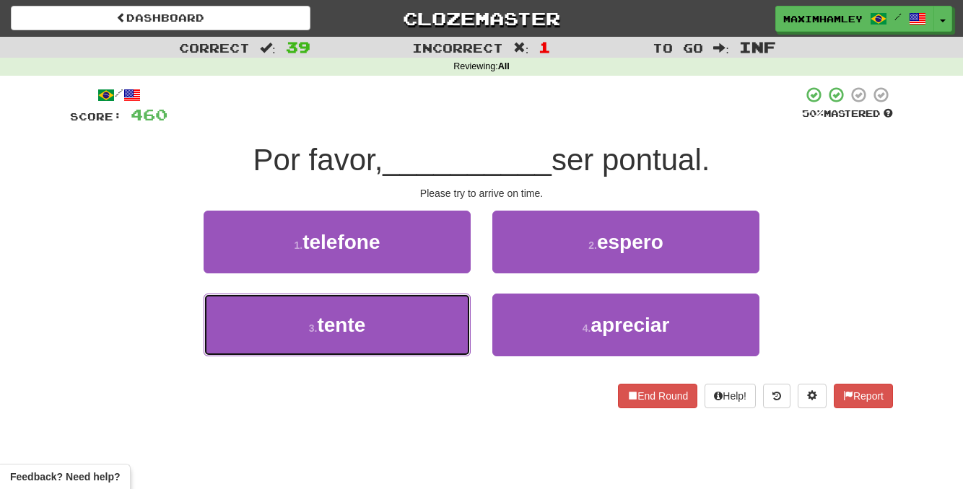
click at [376, 341] on button "3 . tente" at bounding box center [337, 325] width 267 height 63
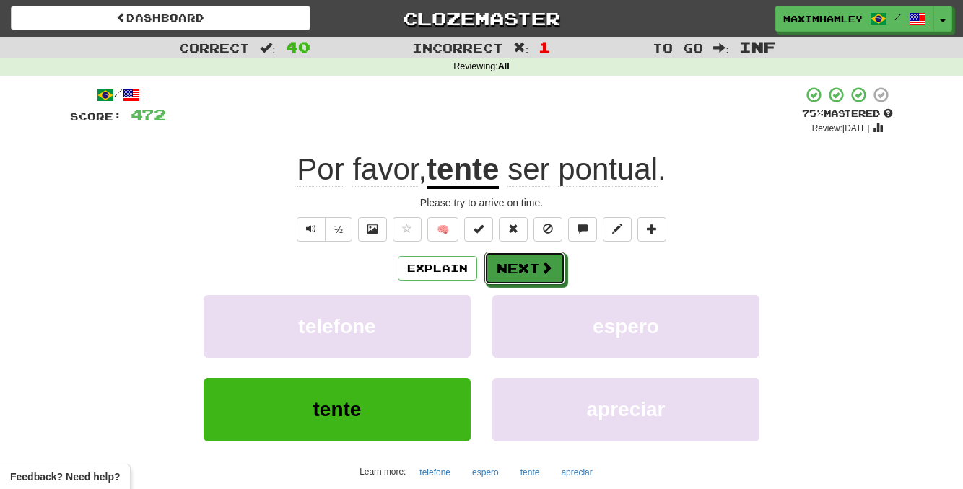
click at [541, 274] on span at bounding box center [546, 267] width 13 height 13
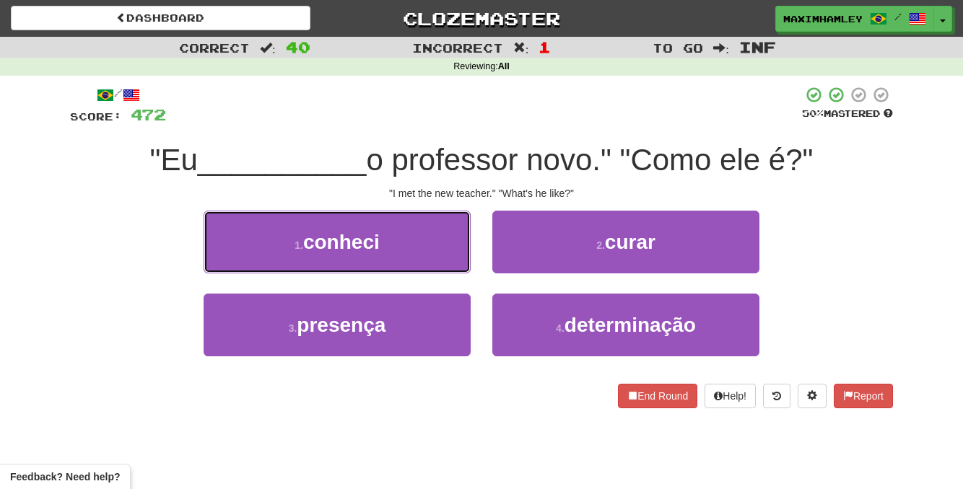
click at [436, 235] on button "1 . conheci" at bounding box center [337, 242] width 267 height 63
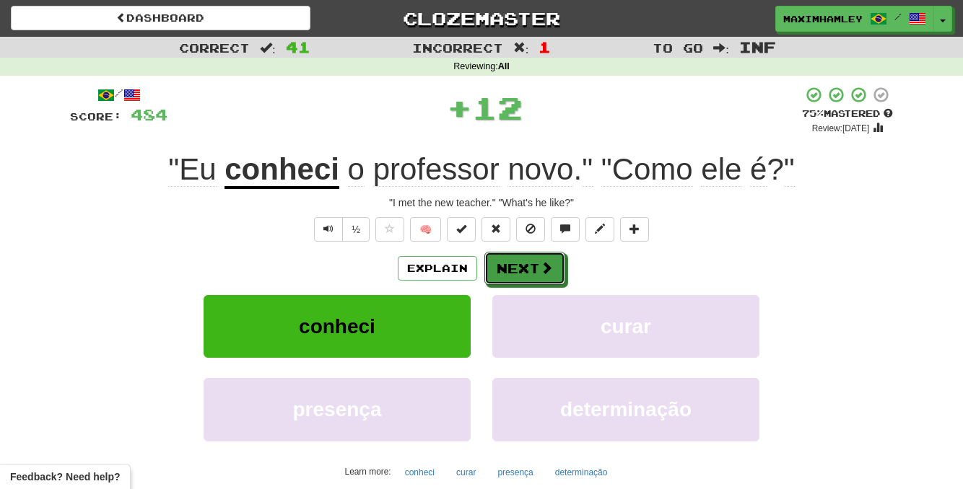
click at [535, 264] on button "Next" at bounding box center [524, 268] width 81 height 33
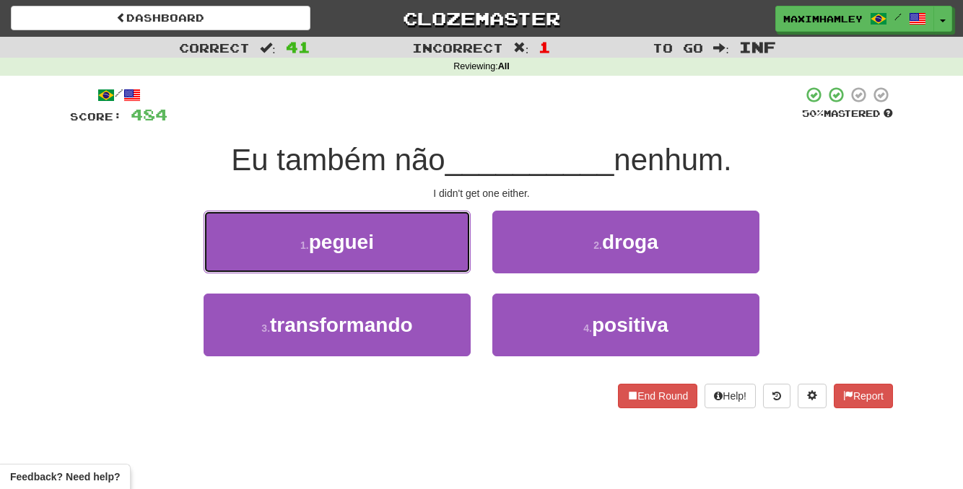
click at [439, 264] on button "1 . peguei" at bounding box center [337, 242] width 267 height 63
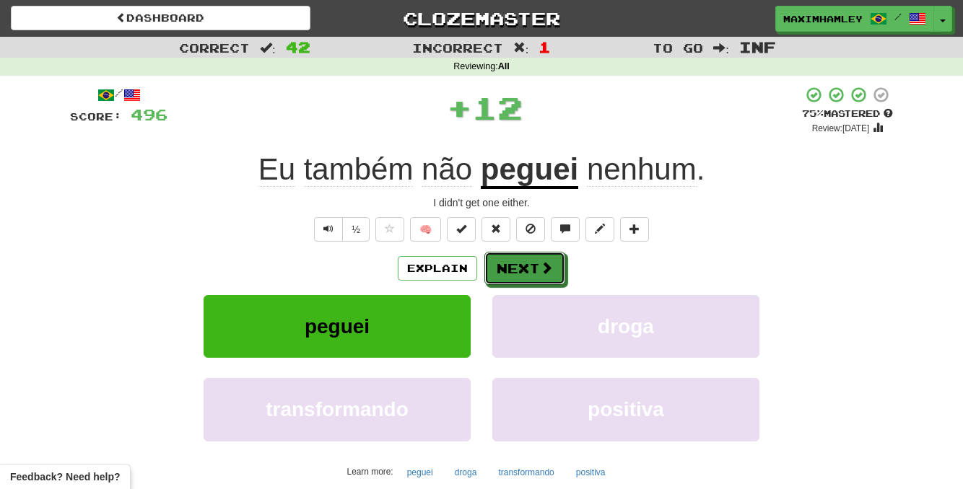
click at [516, 273] on button "Next" at bounding box center [524, 268] width 81 height 33
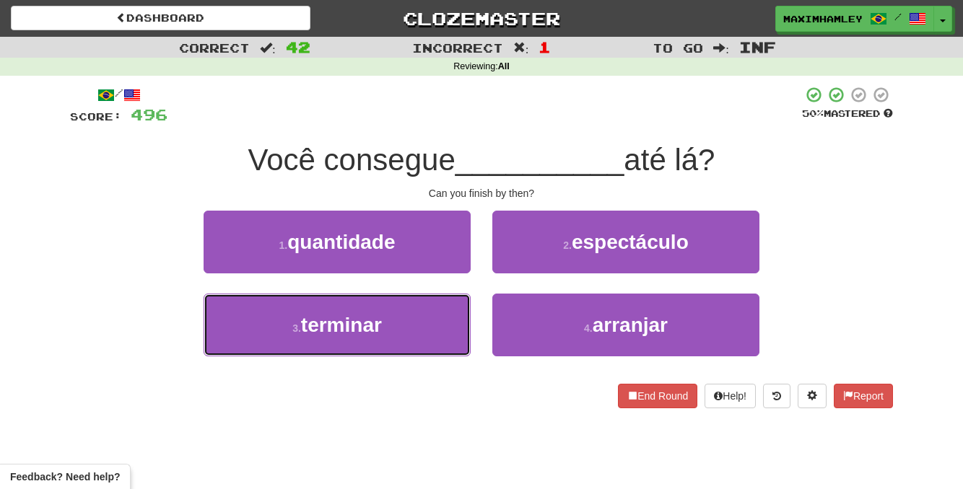
click at [447, 312] on button "3 . terminar" at bounding box center [337, 325] width 267 height 63
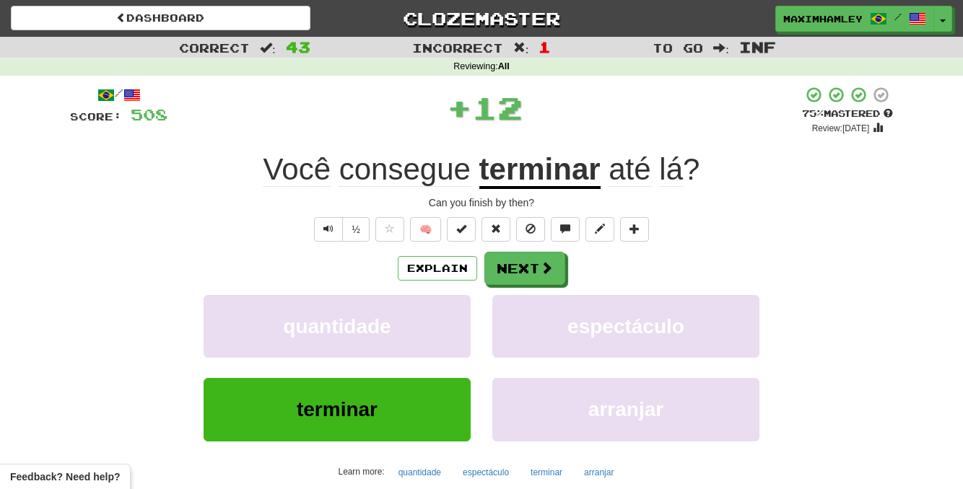
click at [536, 249] on div "/ Score: 508 + 12 75 % Mastered Review: 2025-10-17 Você consegue terminar até l…" at bounding box center [481, 312] width 823 height 452
click at [536, 253] on button "Next" at bounding box center [524, 268] width 81 height 33
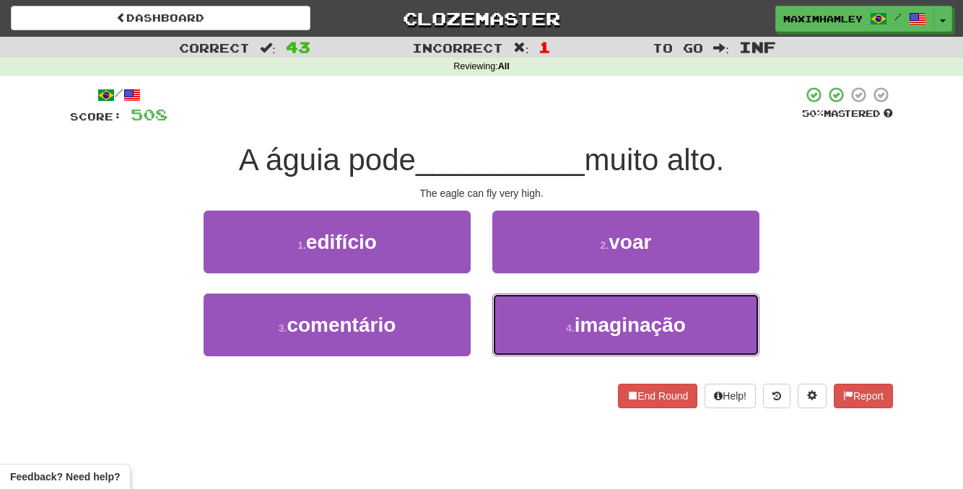
click at [527, 303] on button "4 . imaginação" at bounding box center [625, 325] width 267 height 63
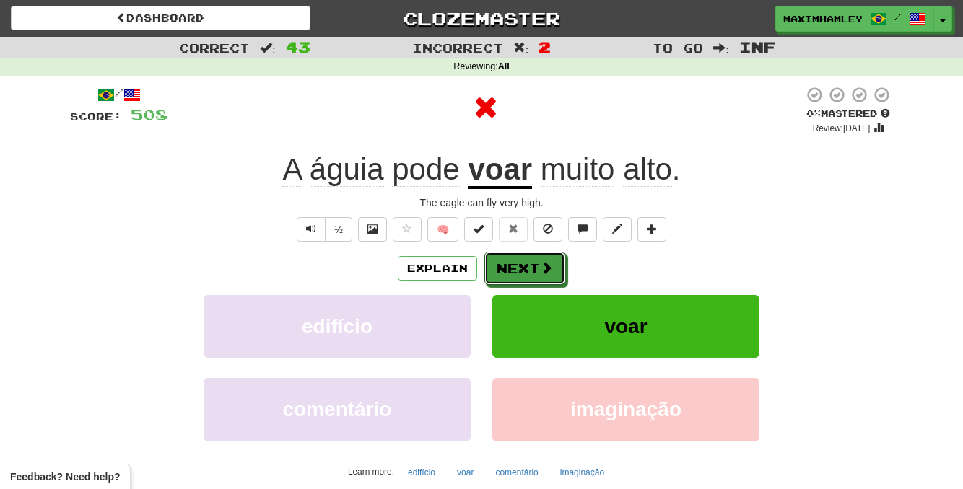
click at [530, 267] on button "Next" at bounding box center [524, 268] width 81 height 33
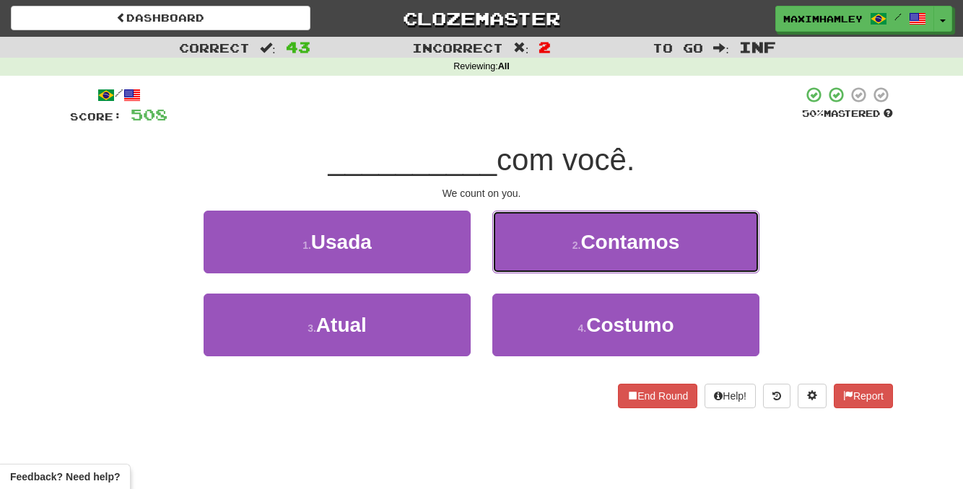
click at [559, 258] on button "2 . Contamos" at bounding box center [625, 242] width 267 height 63
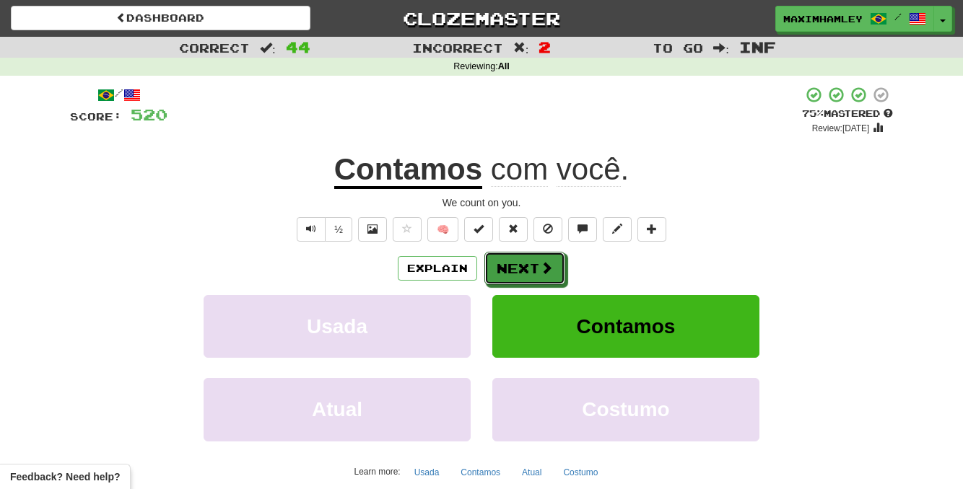
click at [556, 263] on button "Next" at bounding box center [524, 268] width 81 height 33
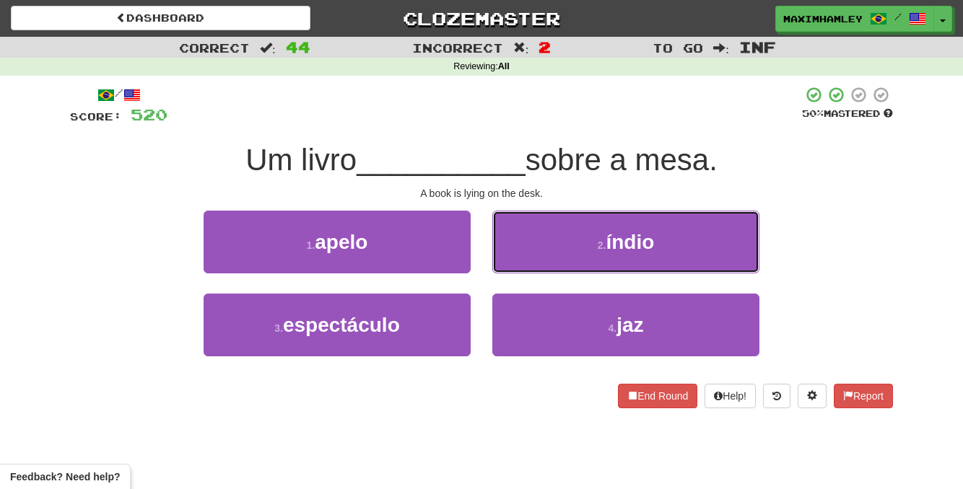
click at [560, 269] on button "2 . índio" at bounding box center [625, 242] width 267 height 63
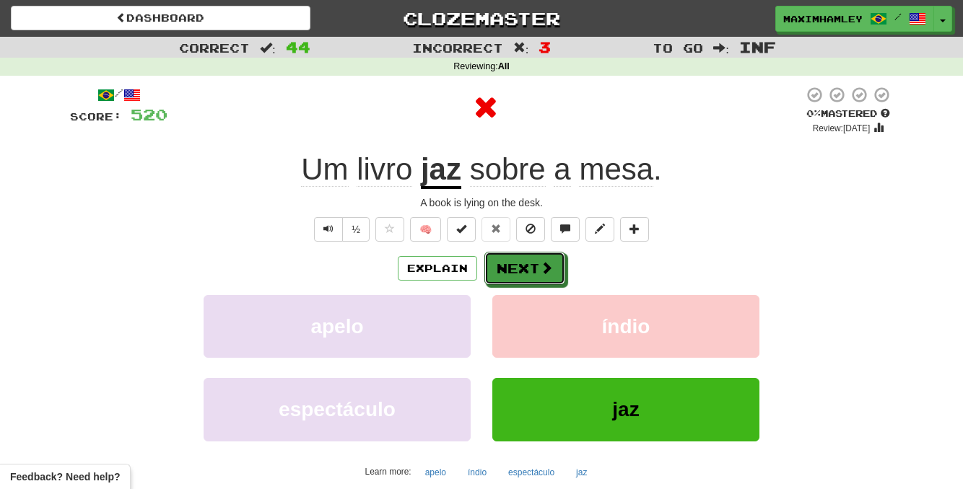
click at [528, 283] on button "Next" at bounding box center [524, 268] width 81 height 33
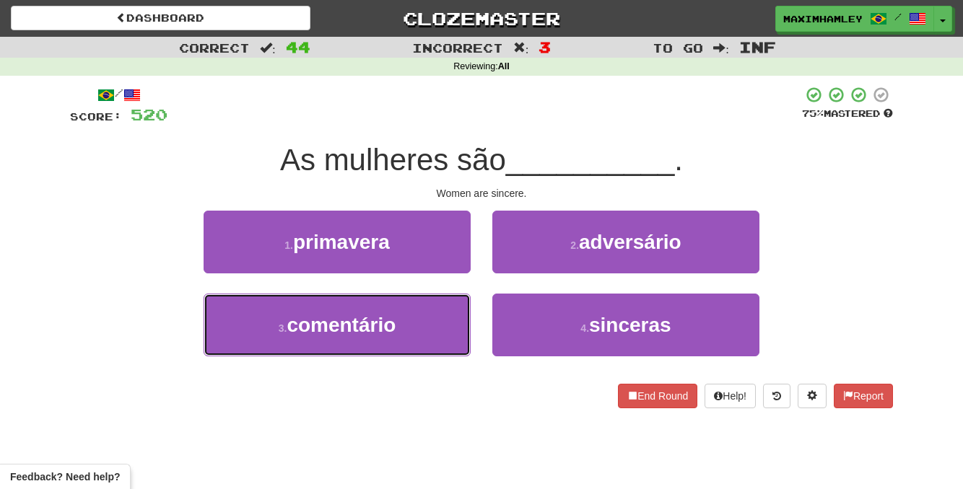
click at [413, 324] on button "3 . comentário" at bounding box center [337, 325] width 267 height 63
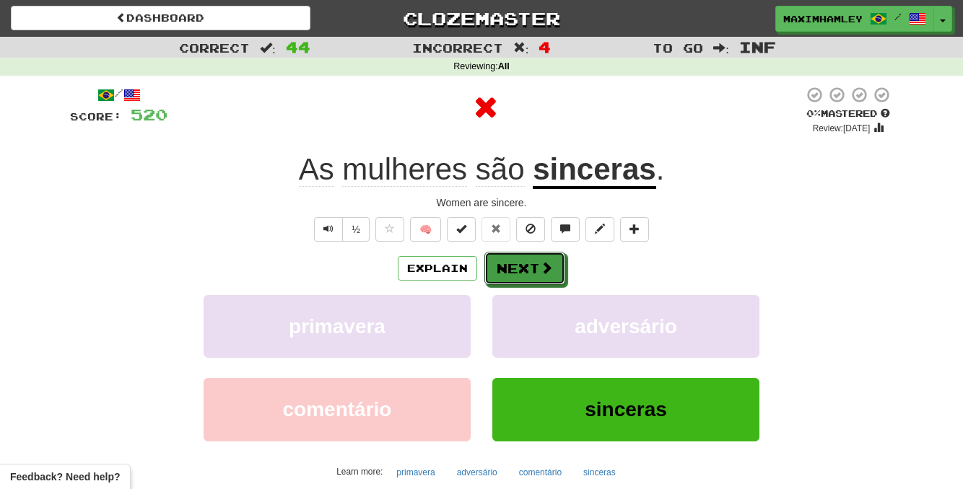
click at [541, 281] on button "Next" at bounding box center [524, 268] width 81 height 33
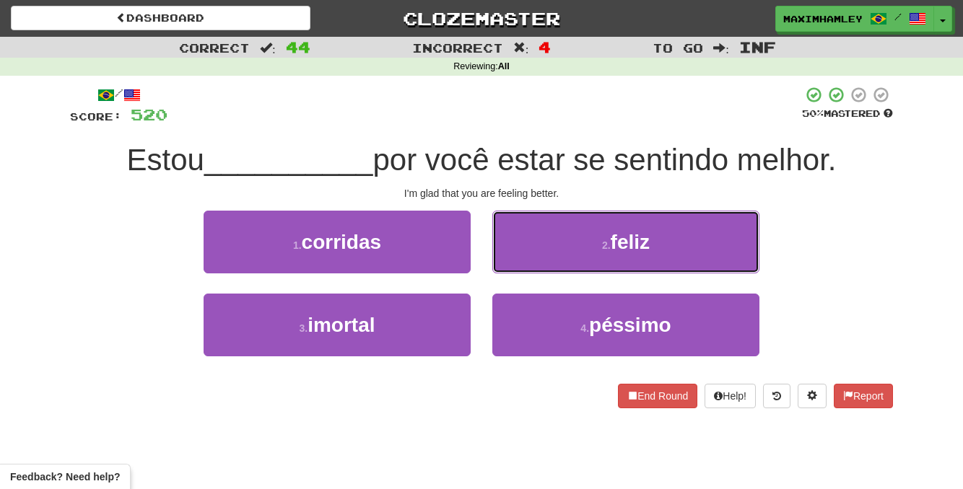
click at [559, 246] on button "2 . feliz" at bounding box center [625, 242] width 267 height 63
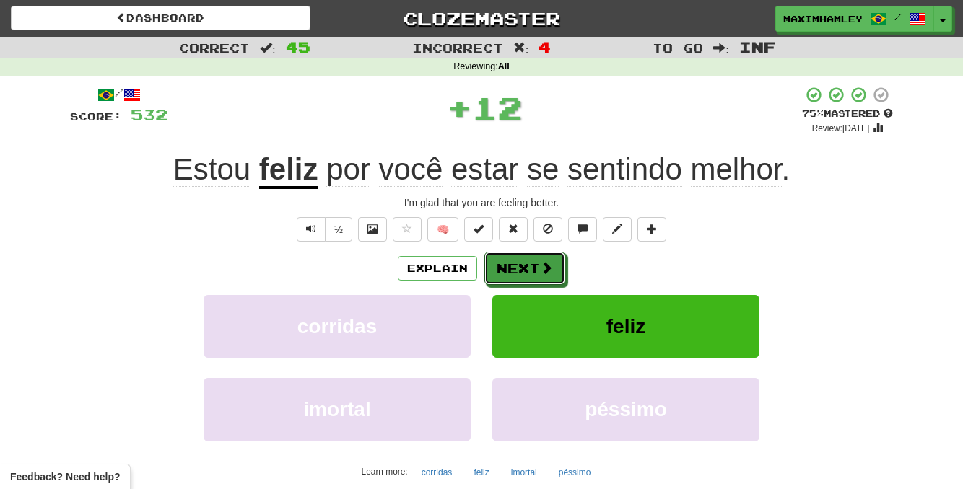
click at [554, 253] on button "Next" at bounding box center [524, 268] width 81 height 33
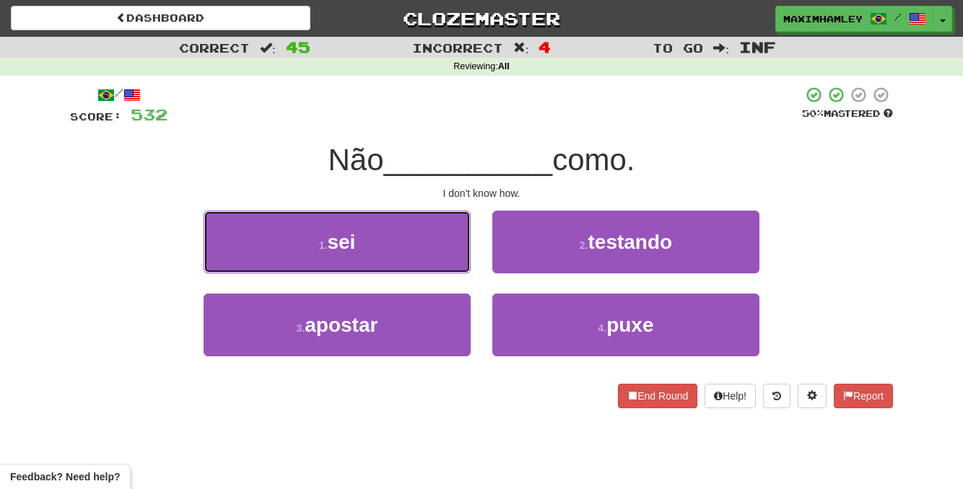
click at [466, 243] on button "1 . sei" at bounding box center [337, 242] width 267 height 63
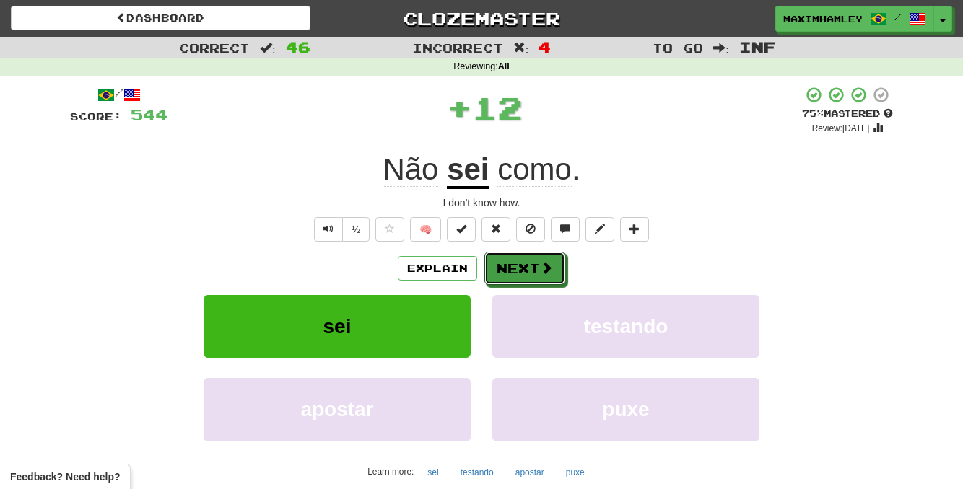
click at [515, 261] on button "Next" at bounding box center [524, 268] width 81 height 33
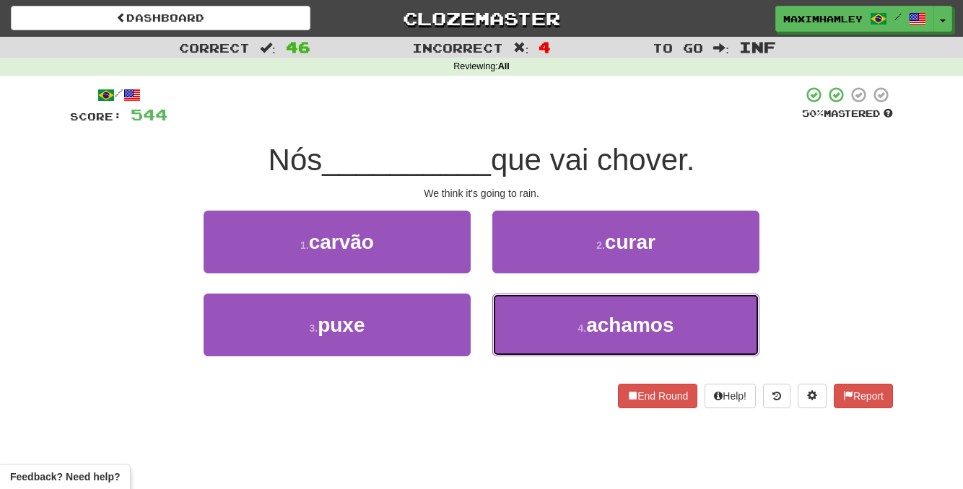
click at [560, 302] on button "4 . achamos" at bounding box center [625, 325] width 267 height 63
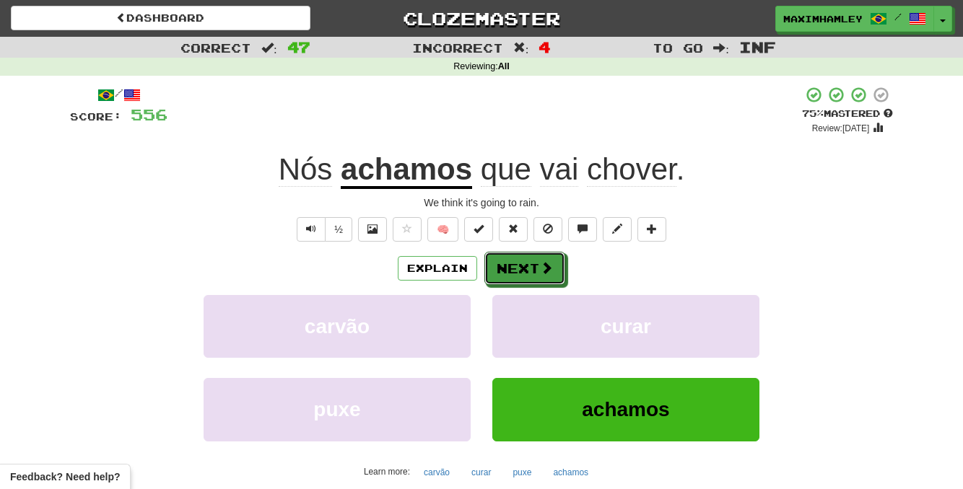
click at [536, 284] on button "Next" at bounding box center [524, 268] width 81 height 33
